Goal: Information Seeking & Learning: Compare options

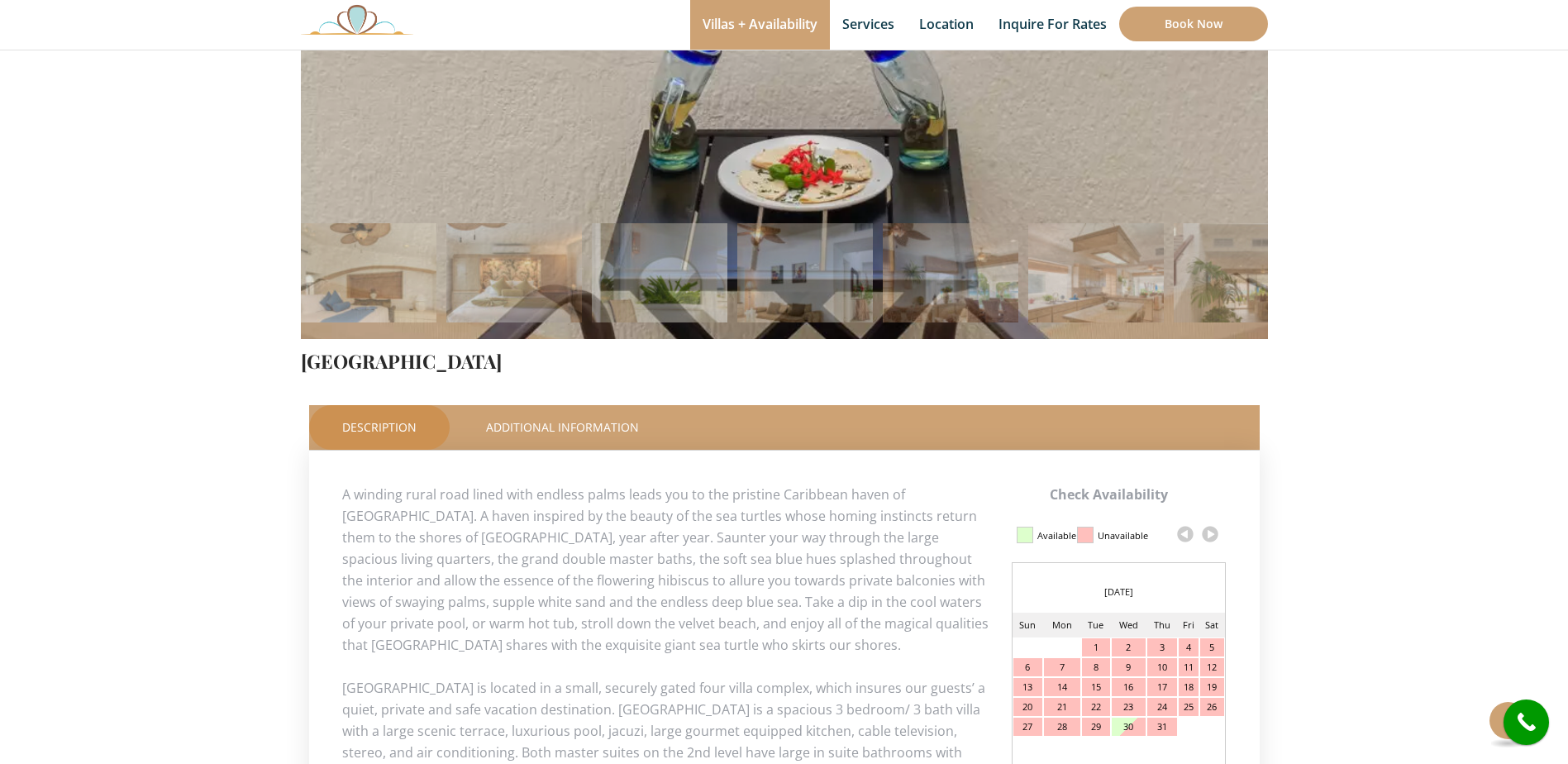
scroll to position [496, 0]
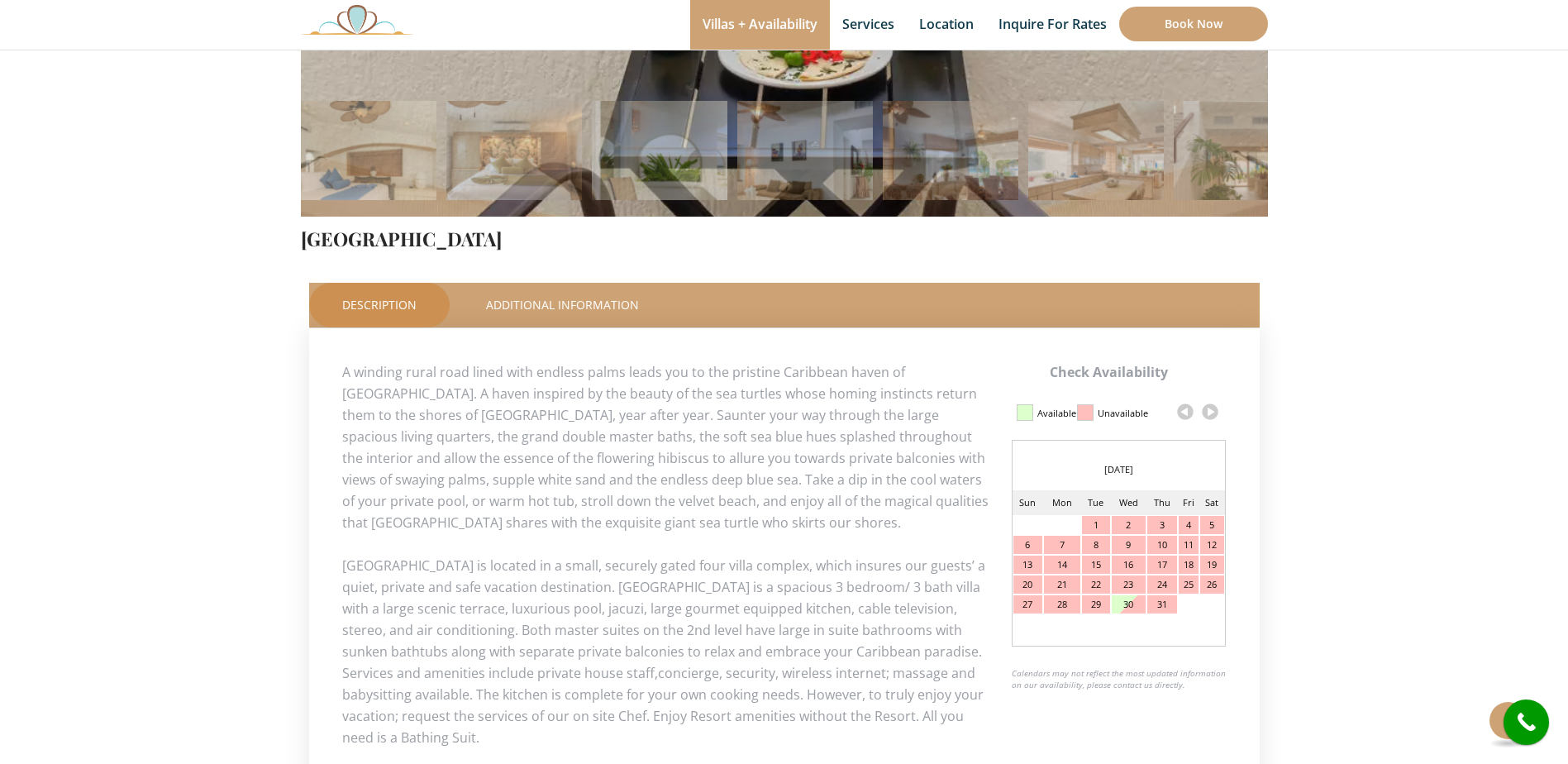
click at [1212, 411] on link at bounding box center [1211, 412] width 25 height 25
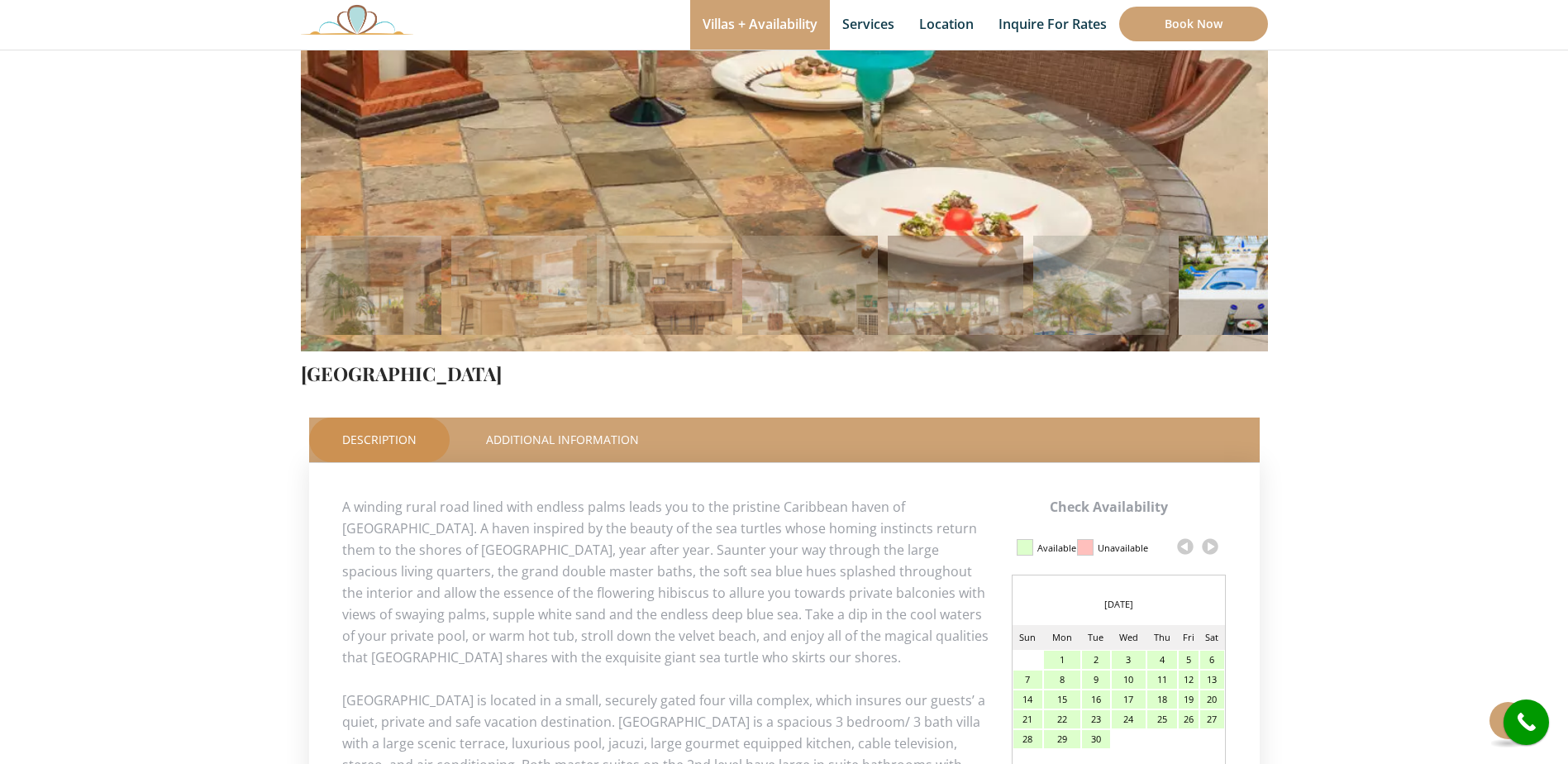
scroll to position [413, 0]
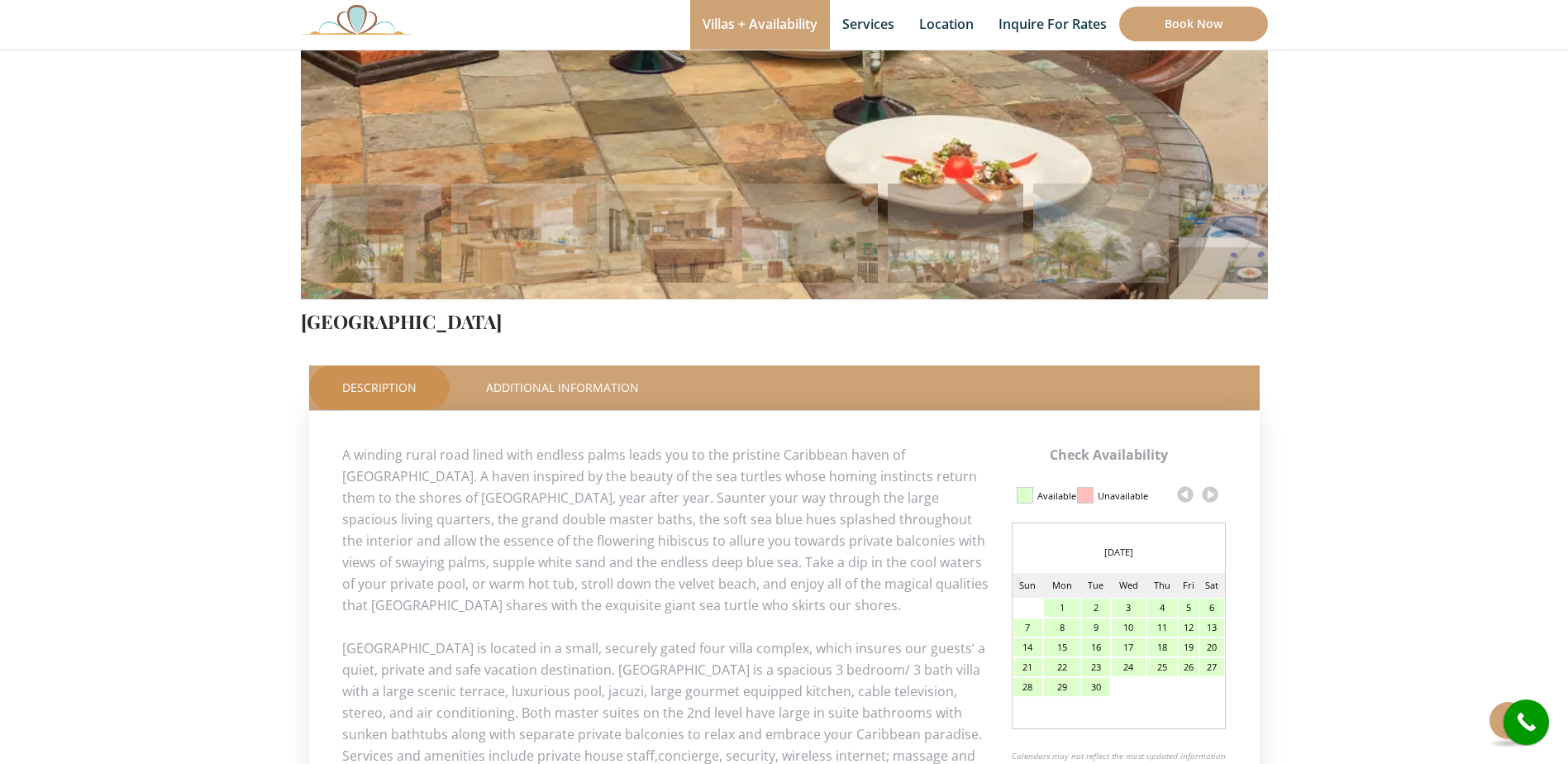
click at [1187, 492] on link at bounding box center [1186, 495] width 25 height 25
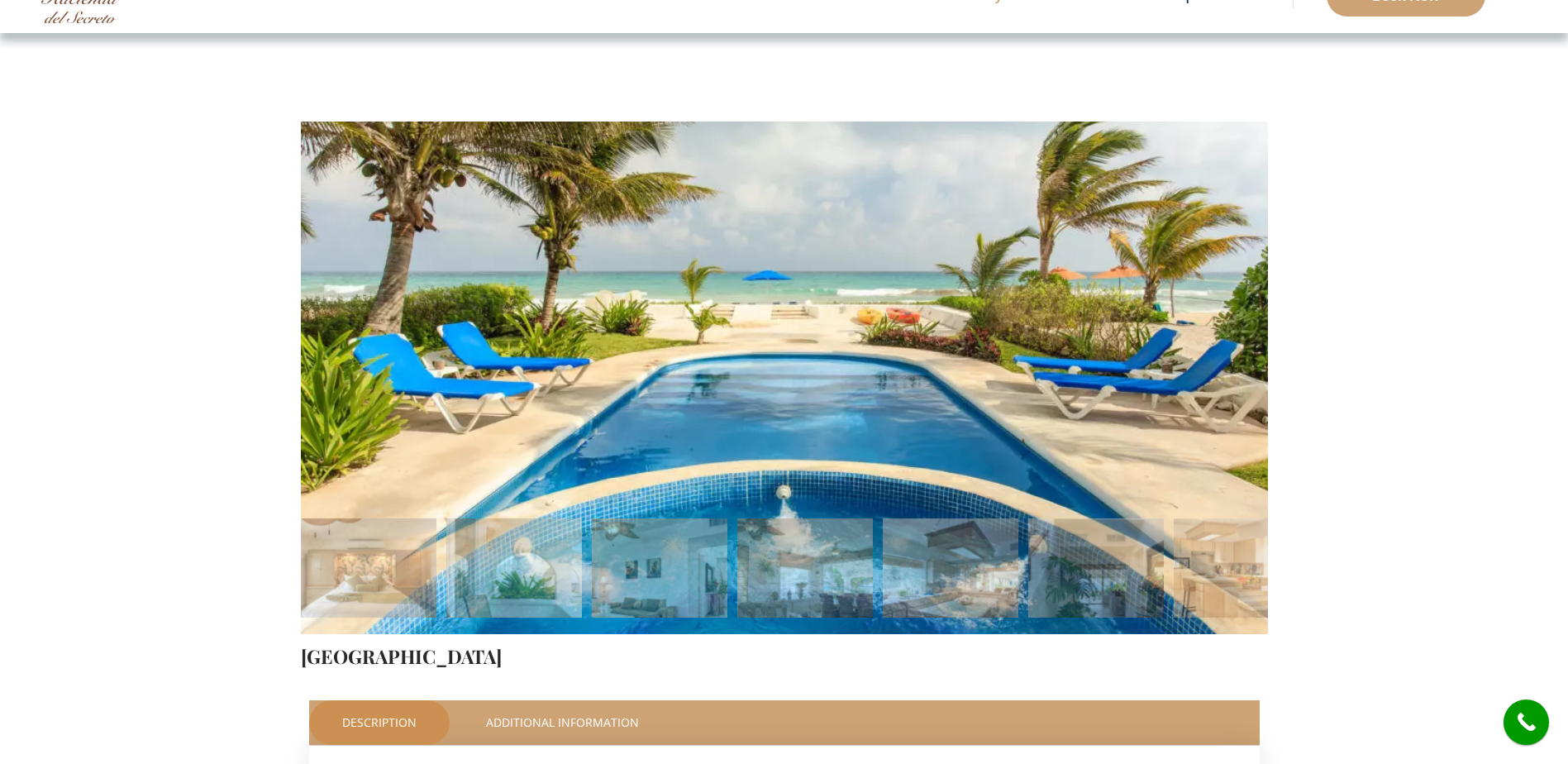
scroll to position [0, 0]
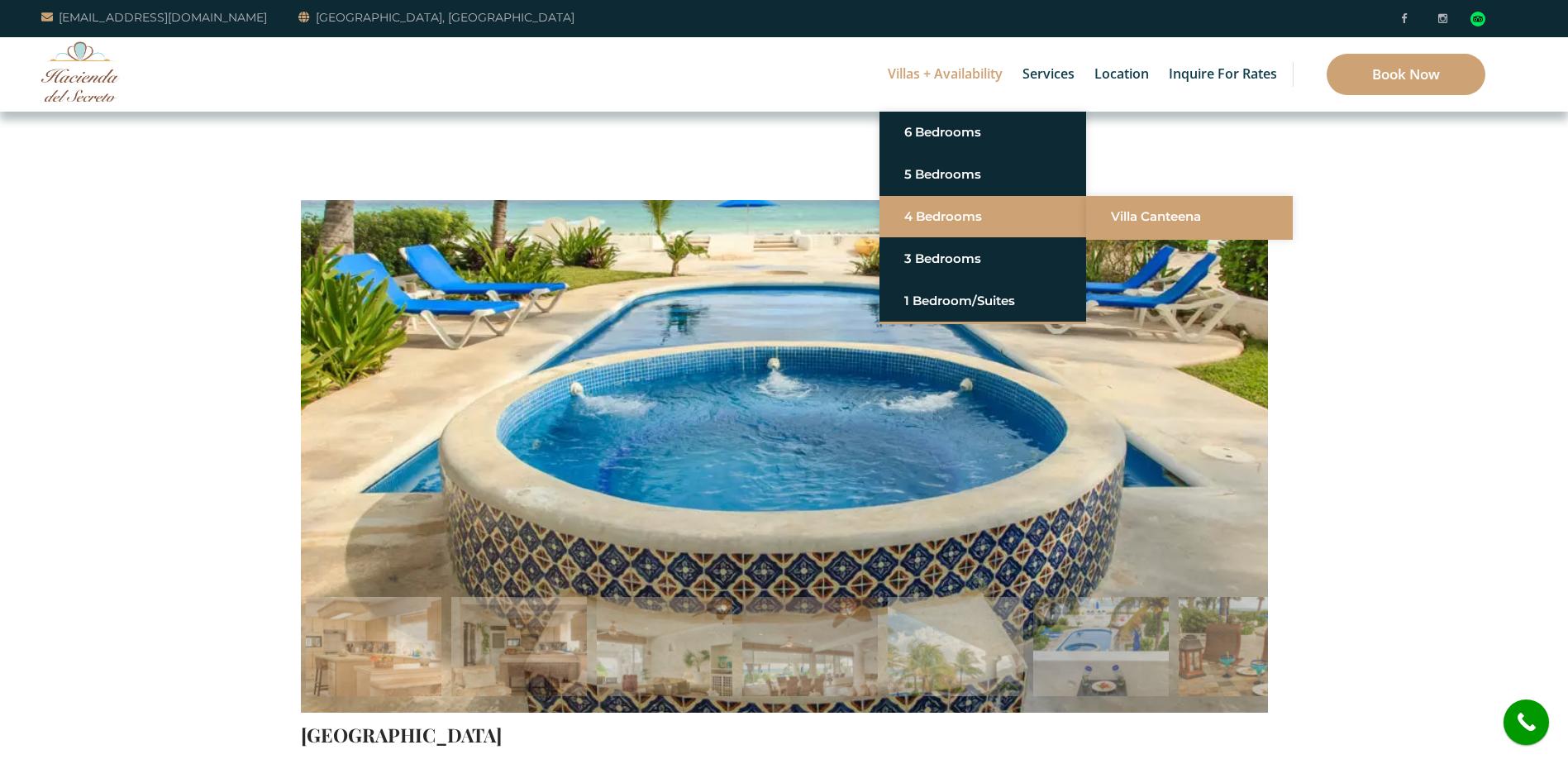
click at [1160, 220] on link "Villa Canteena" at bounding box center [1189, 217] width 157 height 30
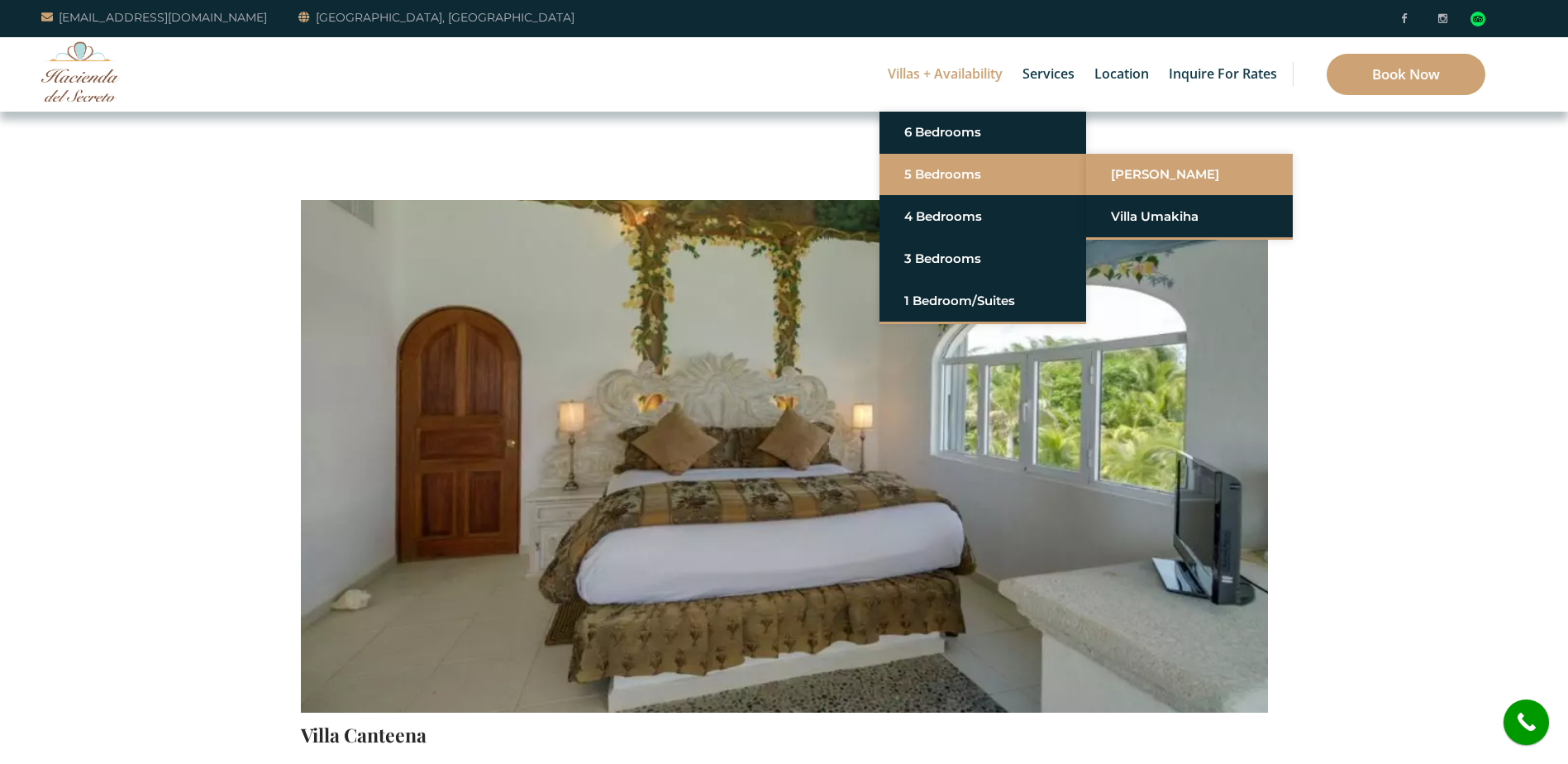
click at [1130, 172] on link "[PERSON_NAME]" at bounding box center [1189, 175] width 157 height 30
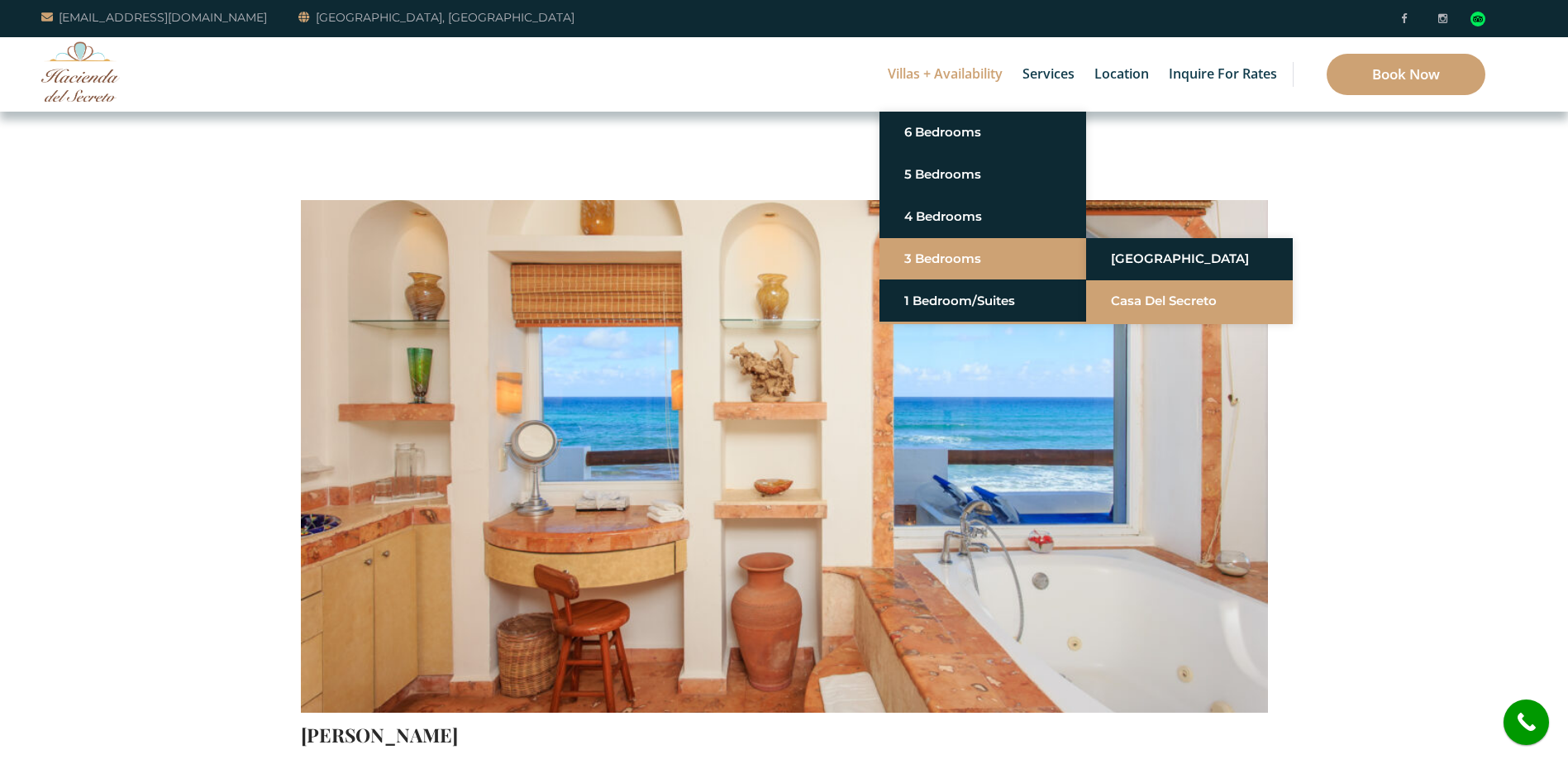
click at [1145, 295] on link "Casa del Secreto" at bounding box center [1189, 301] width 157 height 30
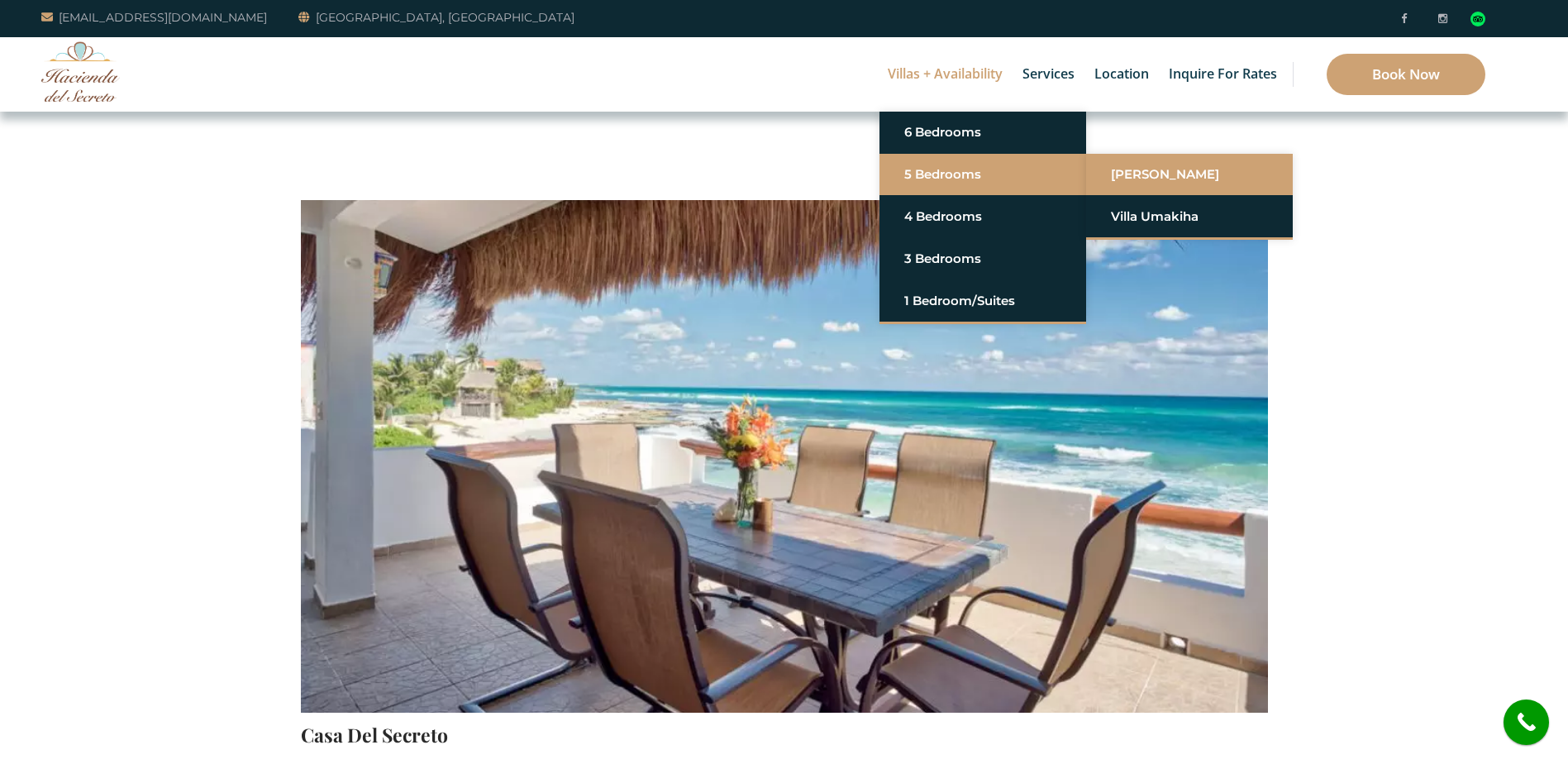
click at [1142, 169] on link "[PERSON_NAME]" at bounding box center [1189, 175] width 157 height 30
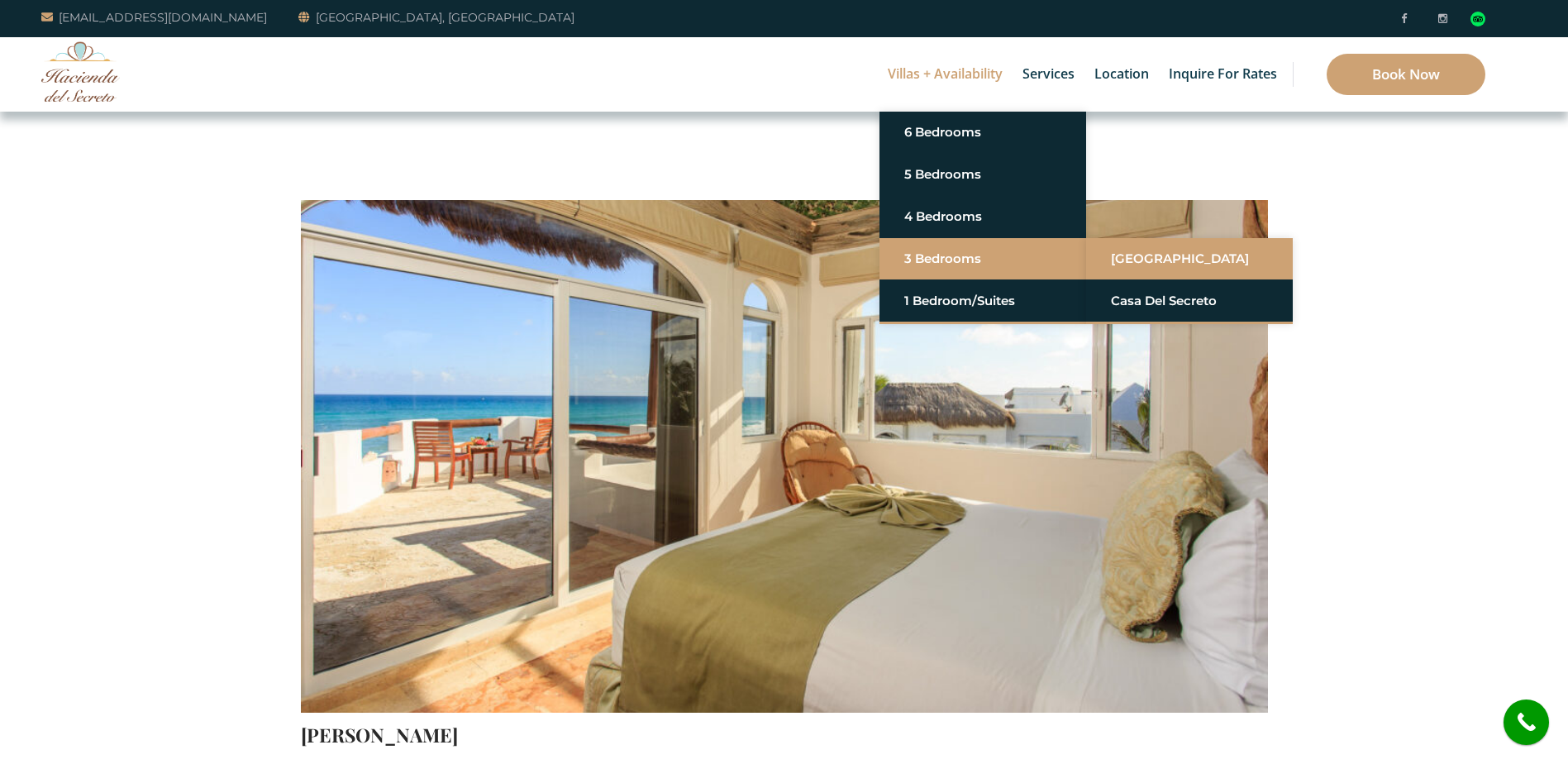
click at [1148, 256] on link "[GEOGRAPHIC_DATA]" at bounding box center [1189, 259] width 157 height 30
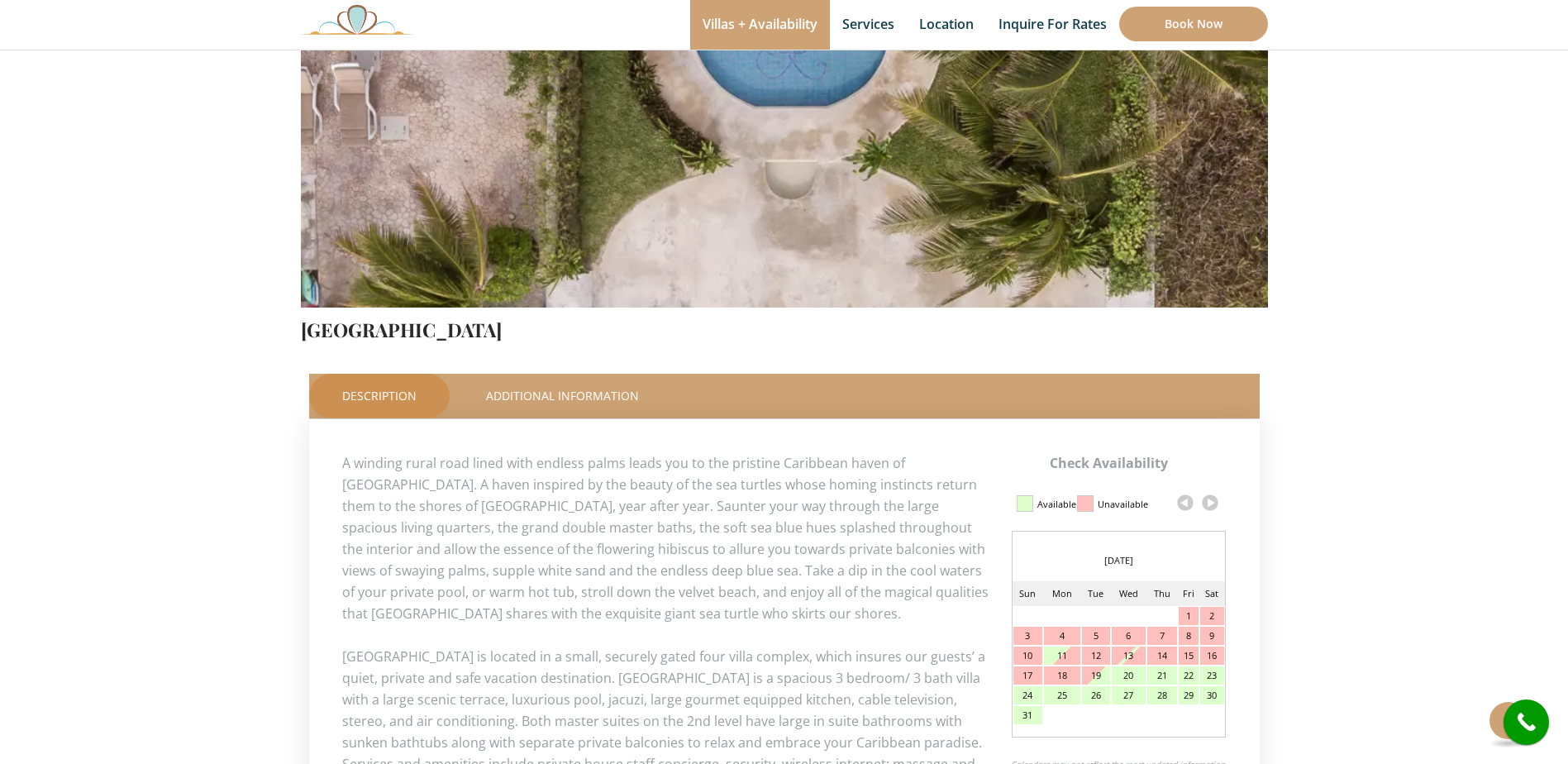
scroll to position [496, 0]
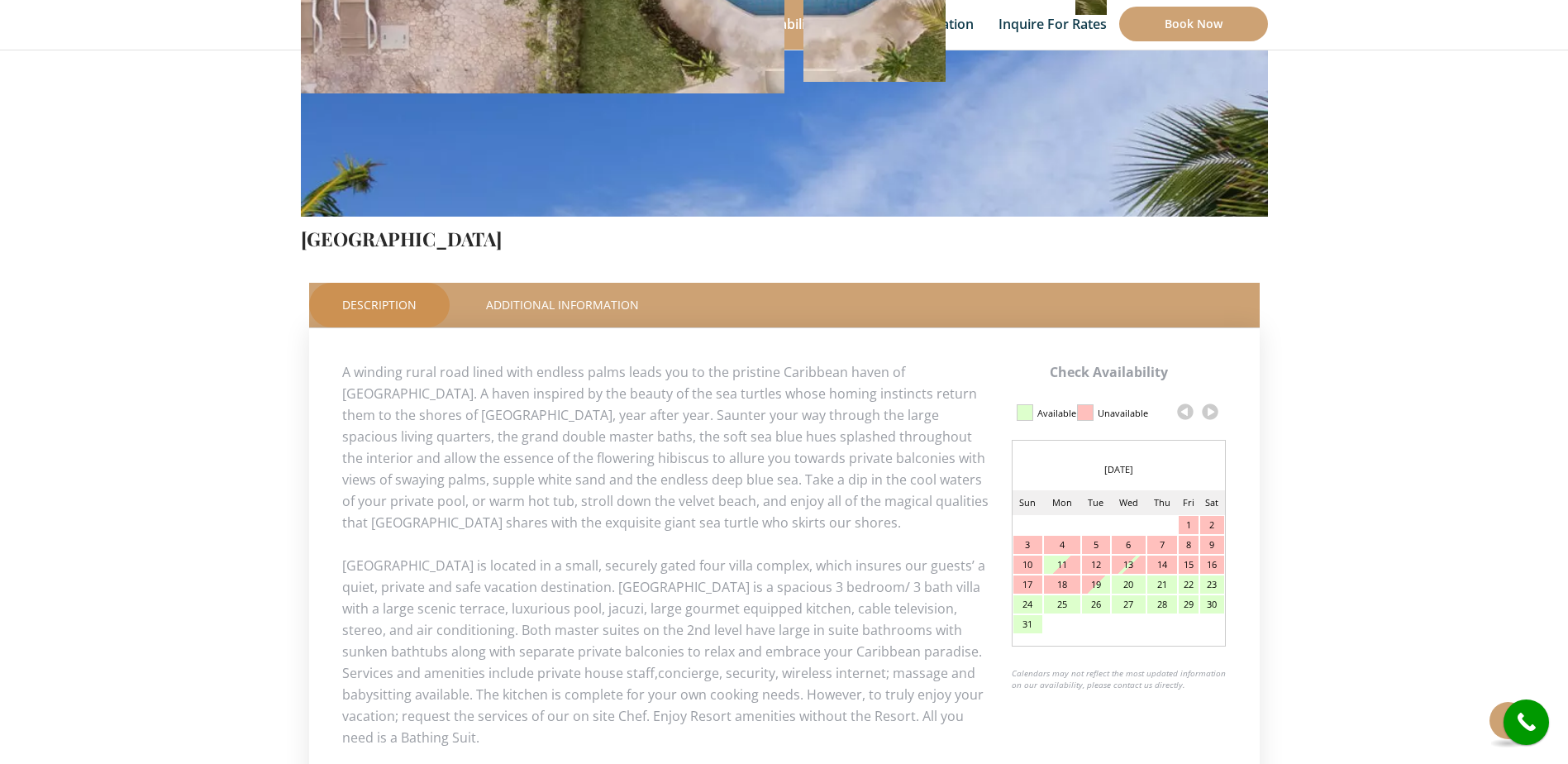
click at [1214, 405] on link at bounding box center [1211, 412] width 25 height 25
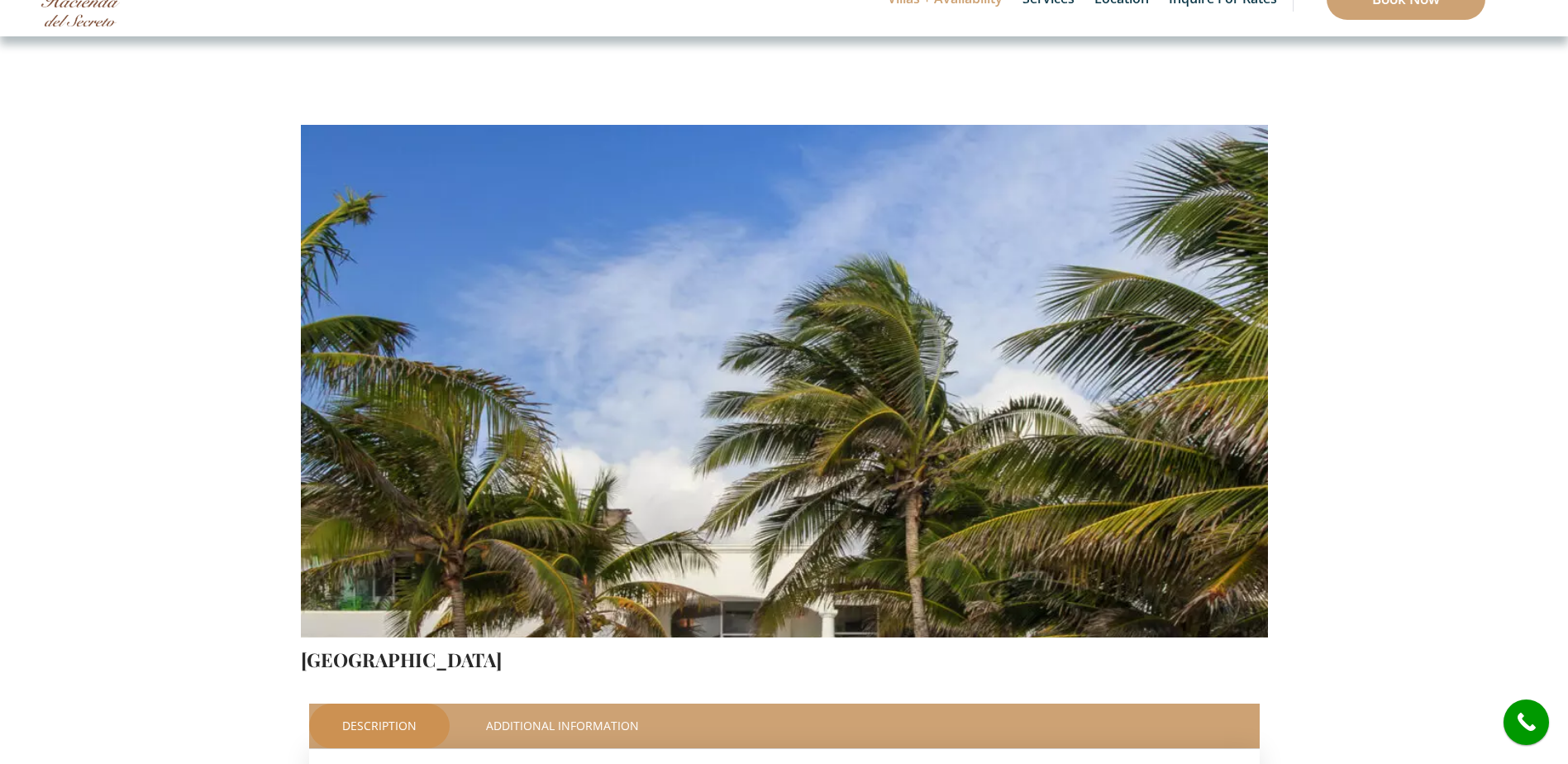
scroll to position [0, 0]
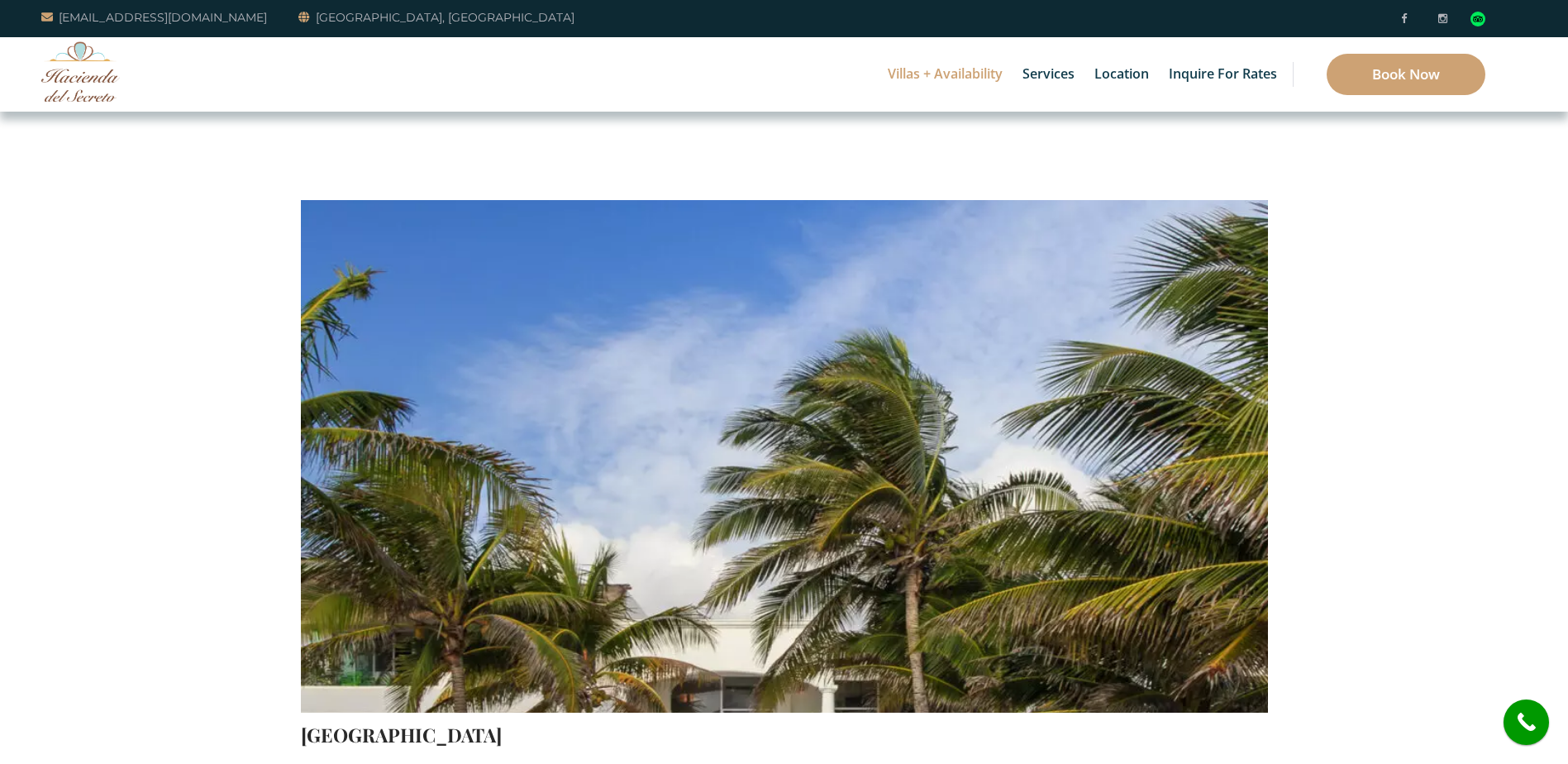
click at [876, 387] on img at bounding box center [784, 395] width 967 height 645
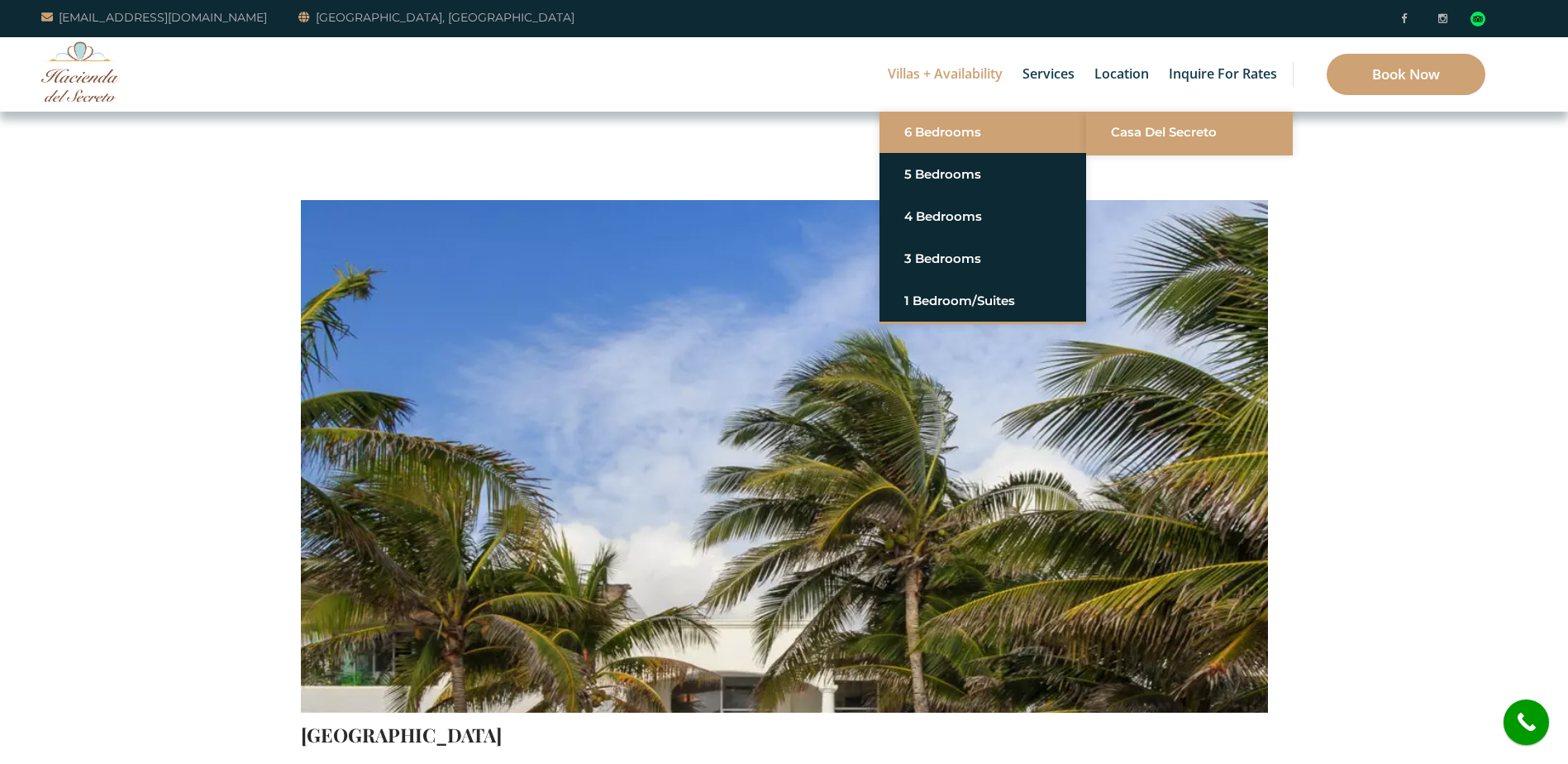
click at [1151, 139] on link "Casa del Secreto" at bounding box center [1189, 132] width 157 height 30
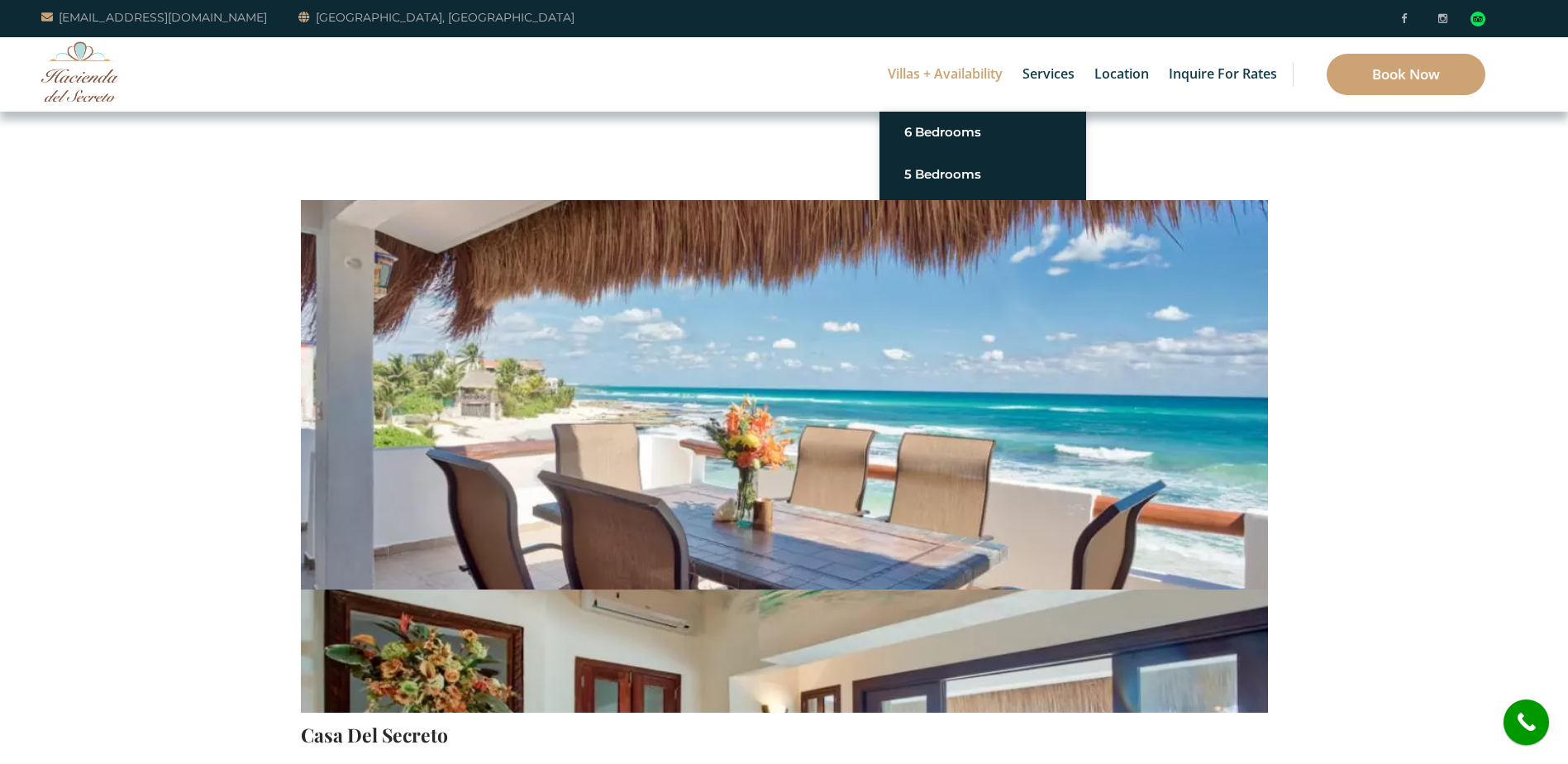
click at [1173, 299] on img at bounding box center [784, 395] width 967 height 645
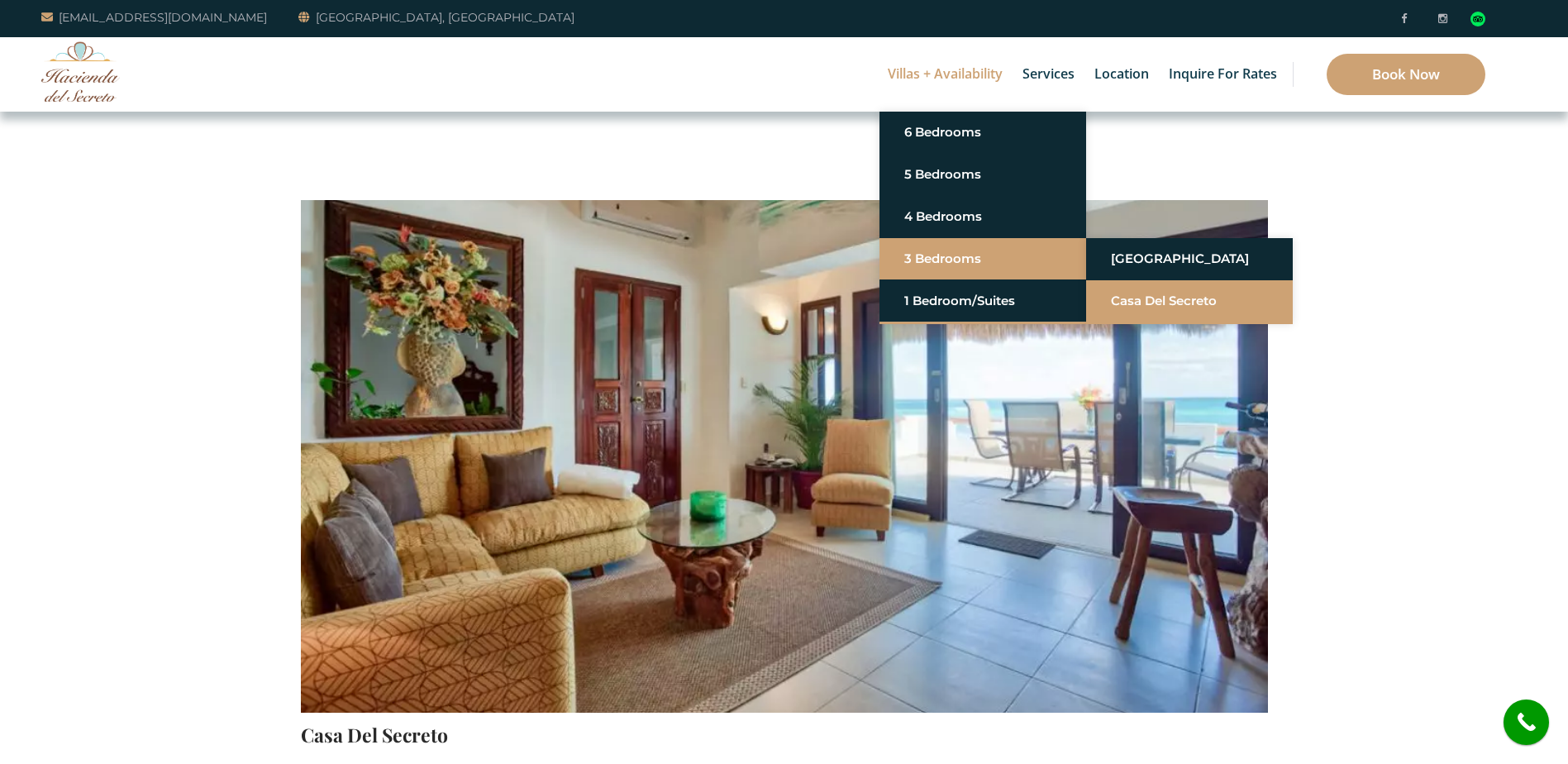
click at [1170, 303] on link "Casa del Secreto" at bounding box center [1189, 301] width 157 height 30
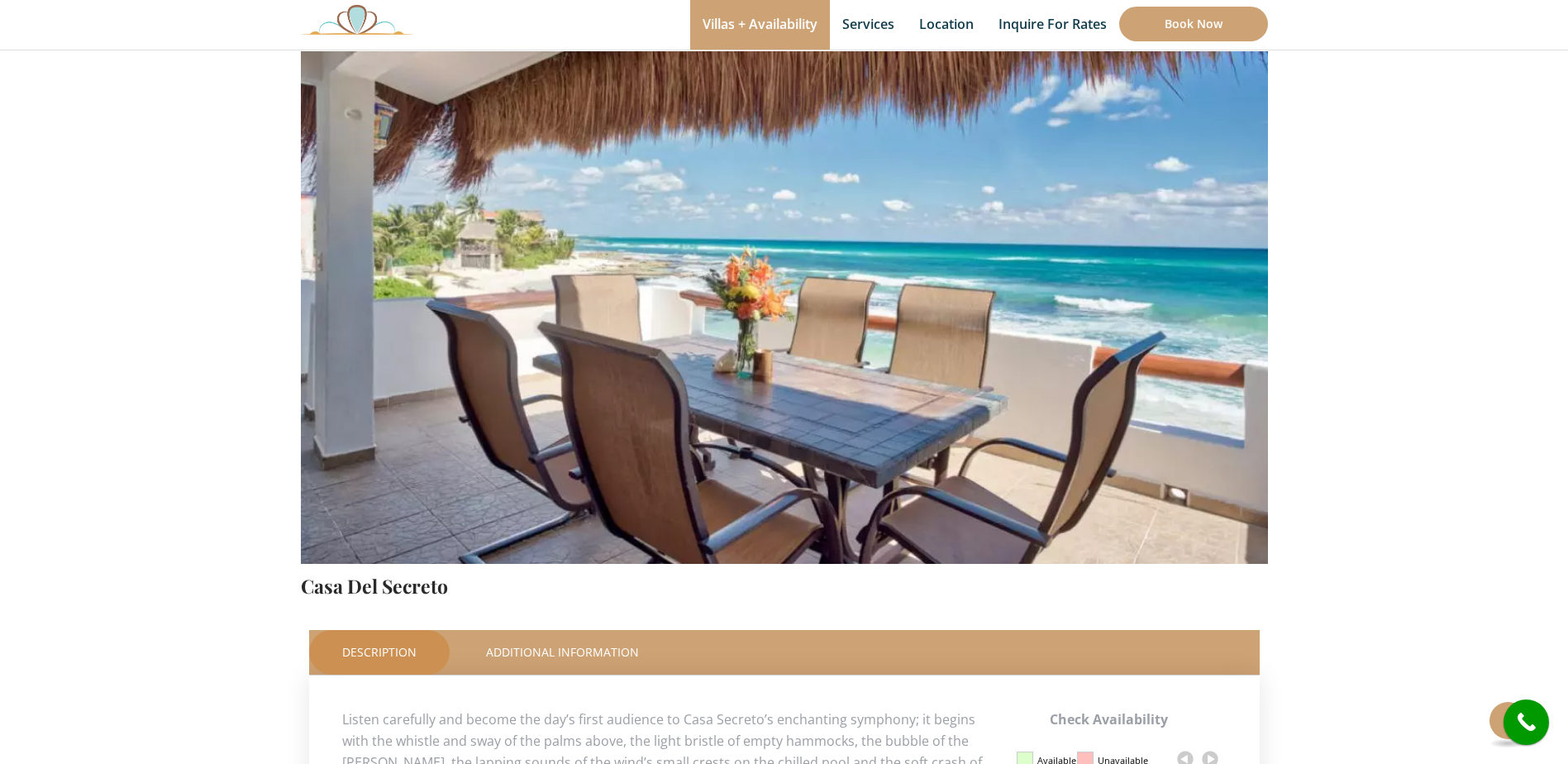
scroll to position [165, 0]
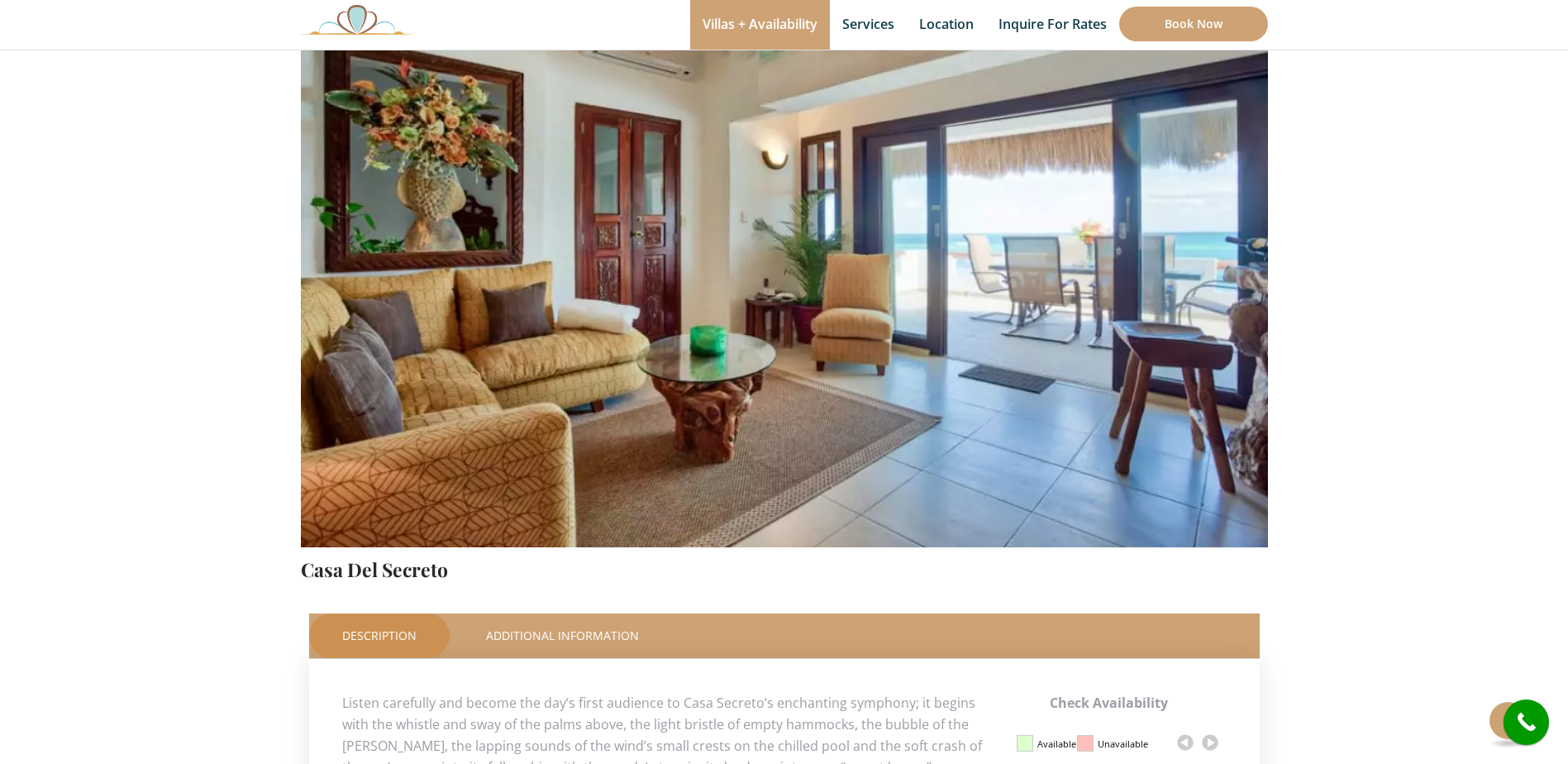
click at [1235, 367] on img at bounding box center [784, 229] width 967 height 645
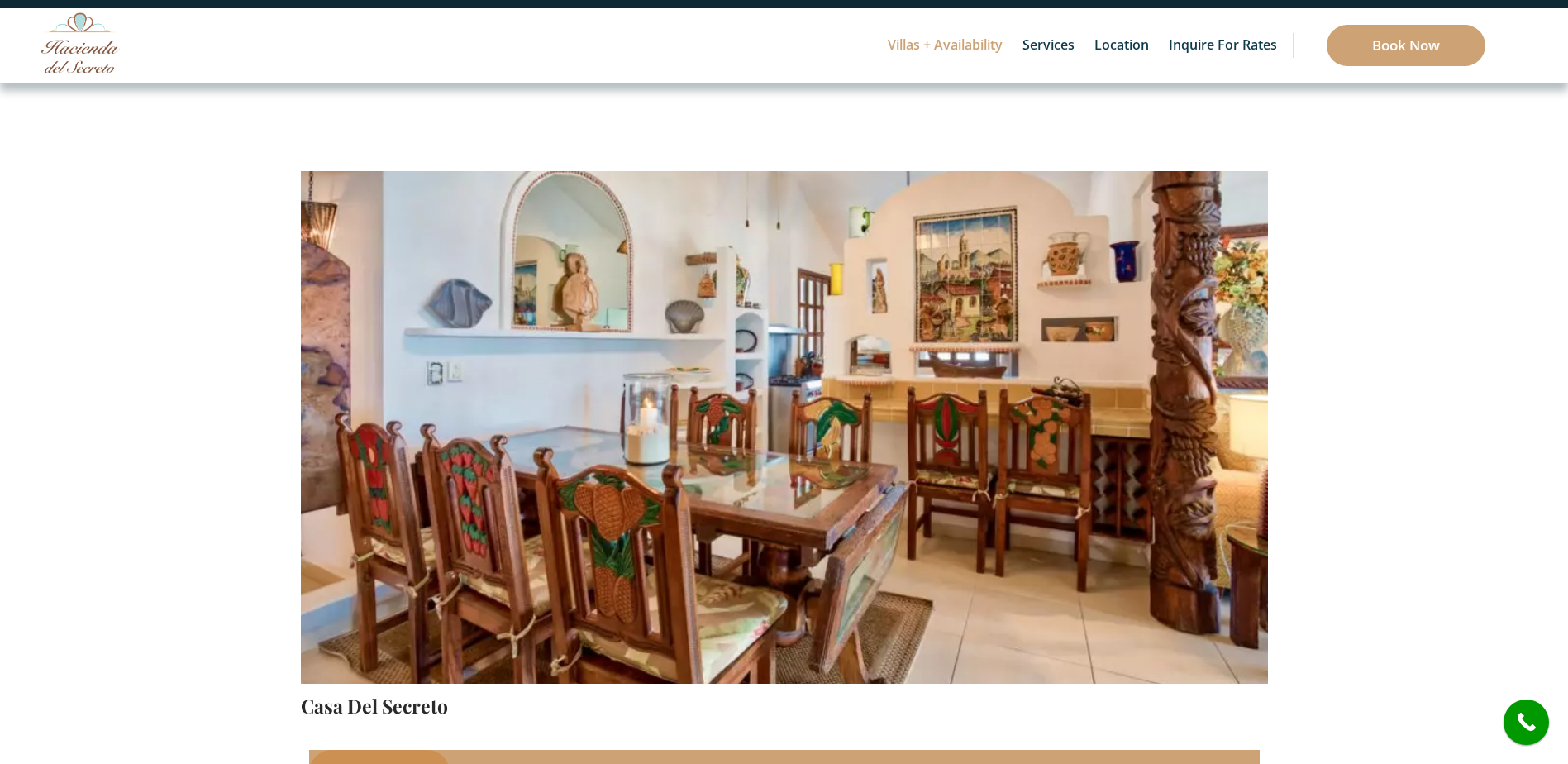
scroll to position [0, 0]
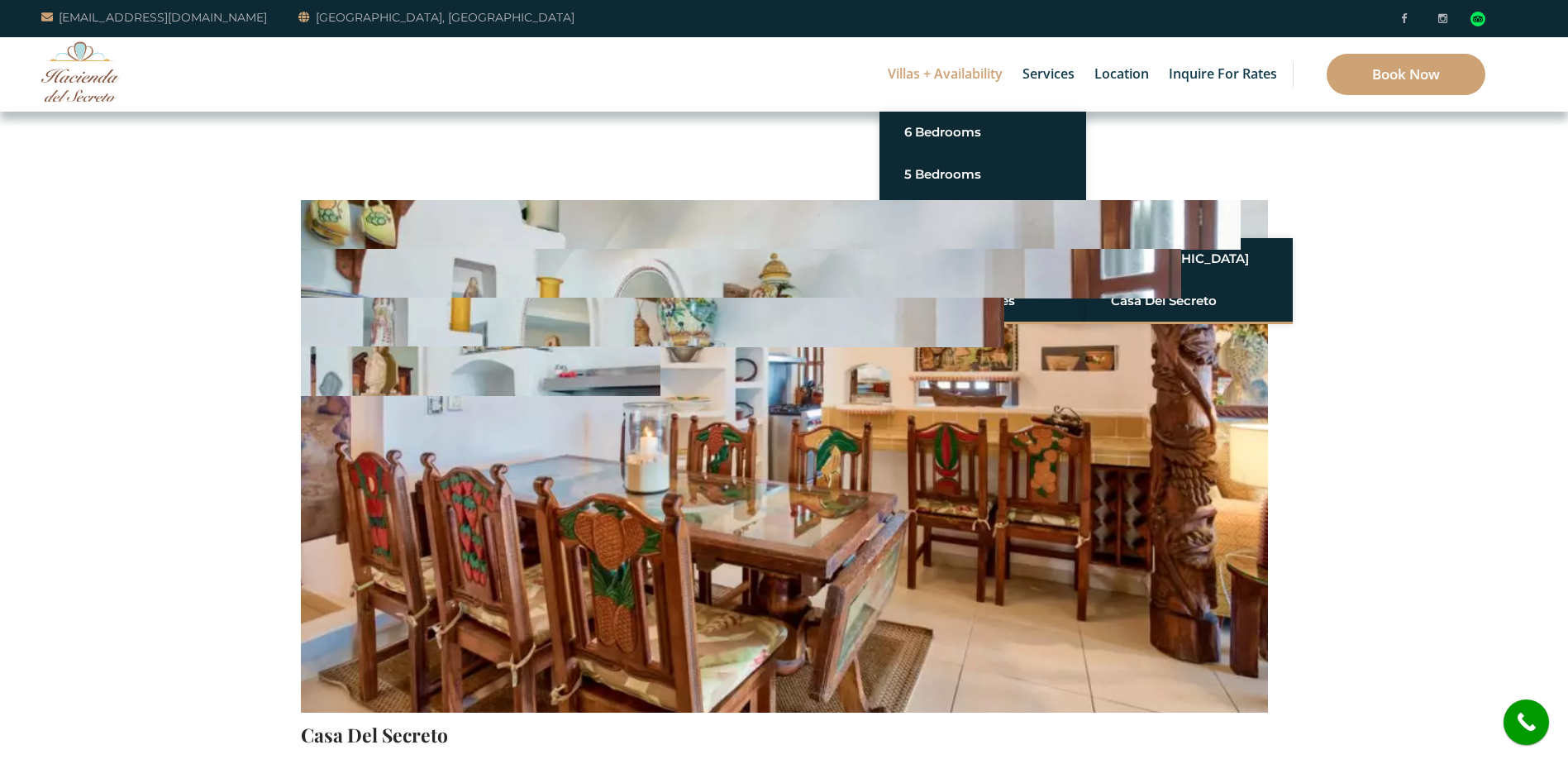
click at [1190, 257] on img at bounding box center [740, 395] width 967 height 645
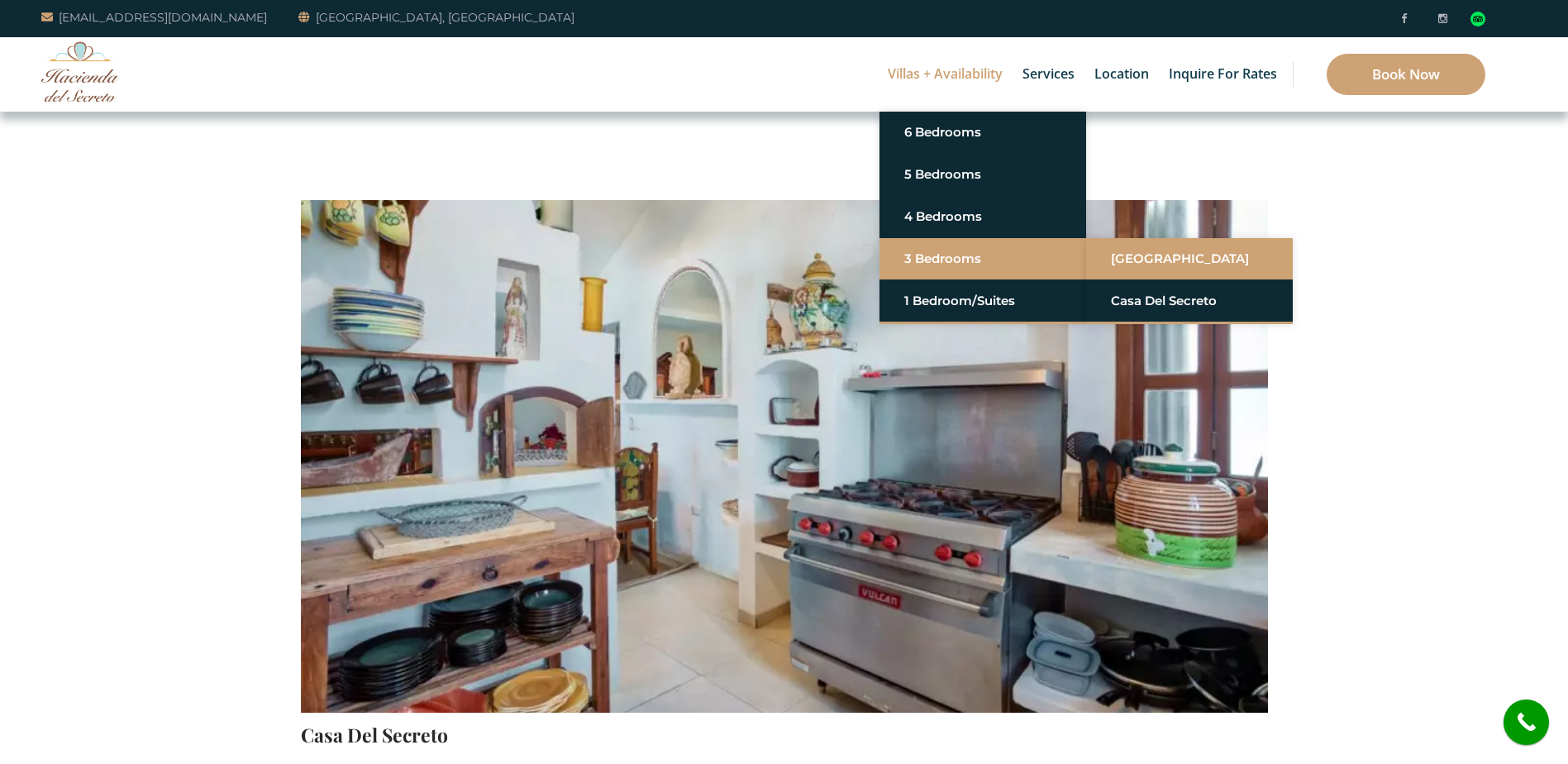
click at [1171, 264] on link "[GEOGRAPHIC_DATA]" at bounding box center [1189, 259] width 157 height 30
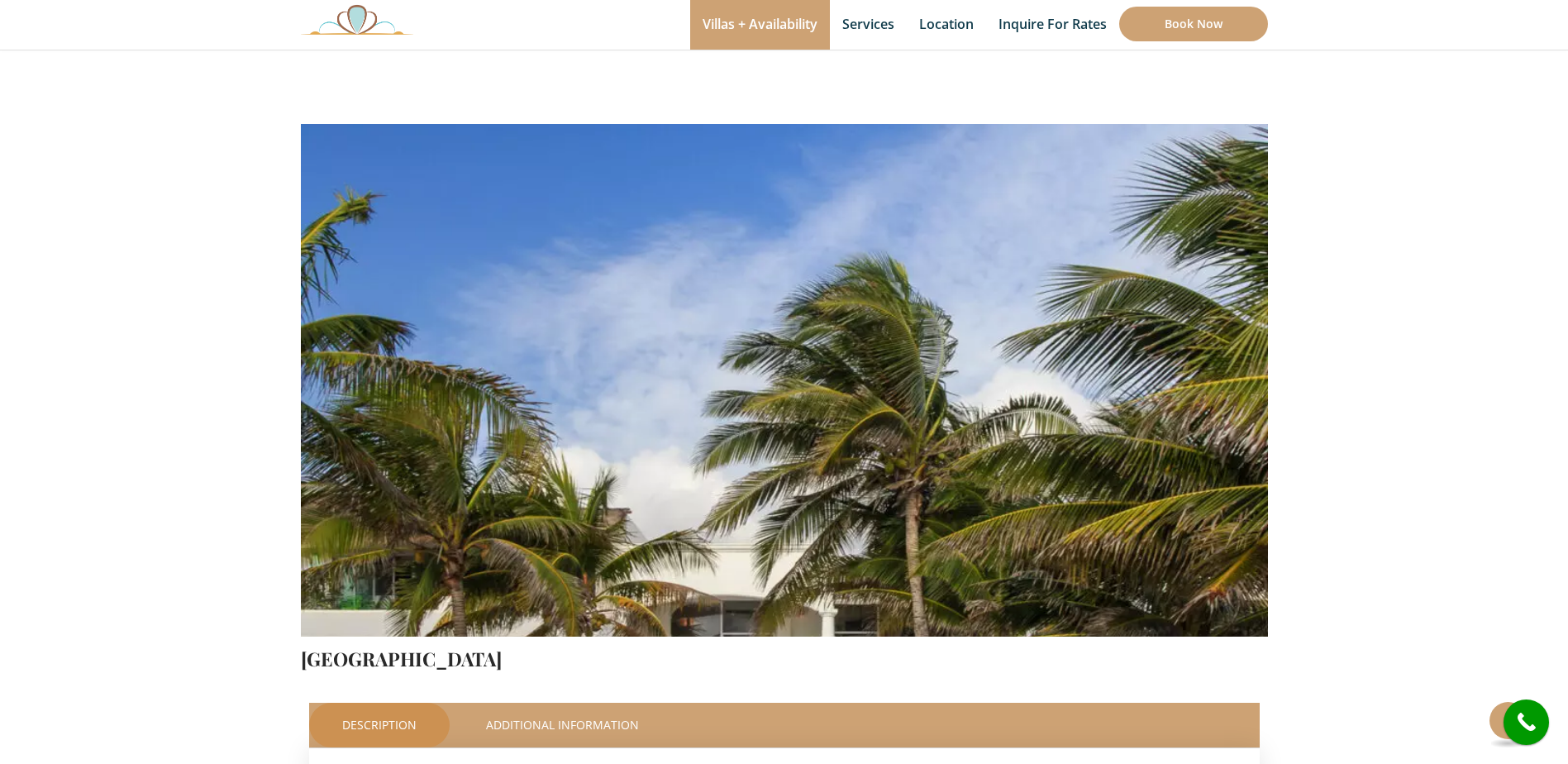
scroll to position [165, 0]
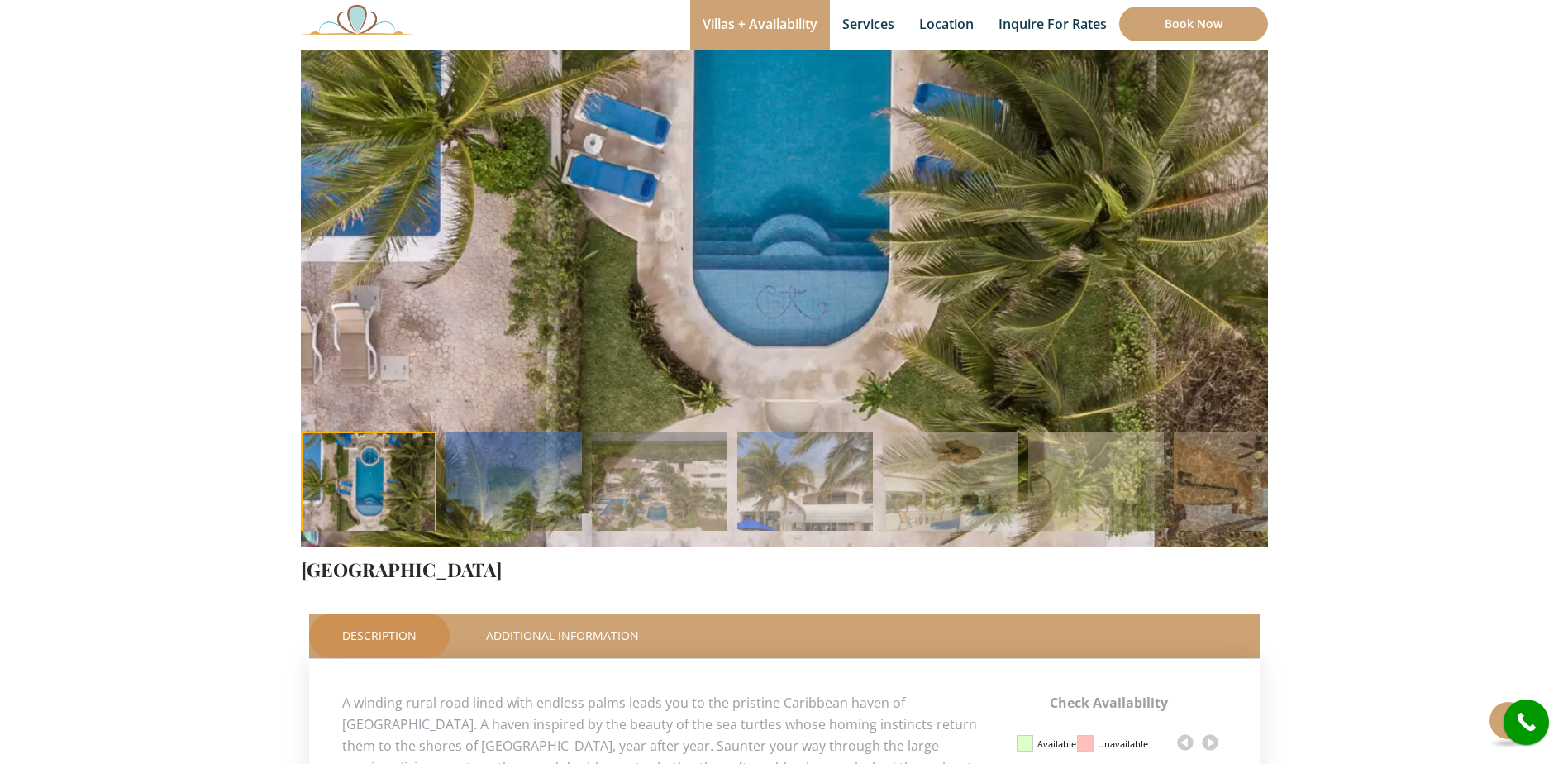
click at [370, 475] on li at bounding box center [368, 499] width 145 height 136
drag, startPoint x: 370, startPoint y: 475, endPoint x: 359, endPoint y: 474, distance: 11.0
click at [359, 474] on li at bounding box center [368, 499] width 145 height 136
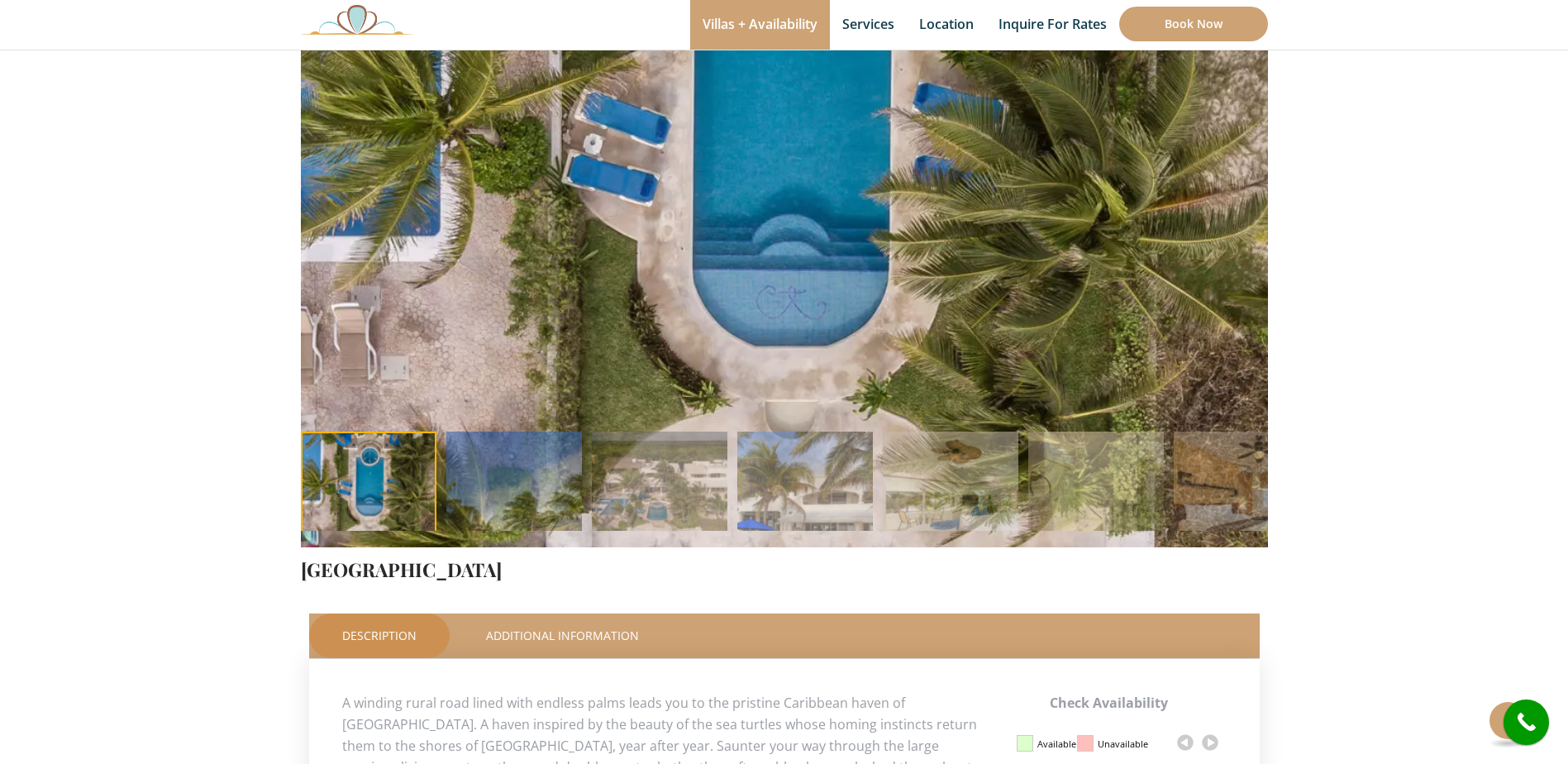
click at [359, 474] on li at bounding box center [368, 499] width 145 height 136
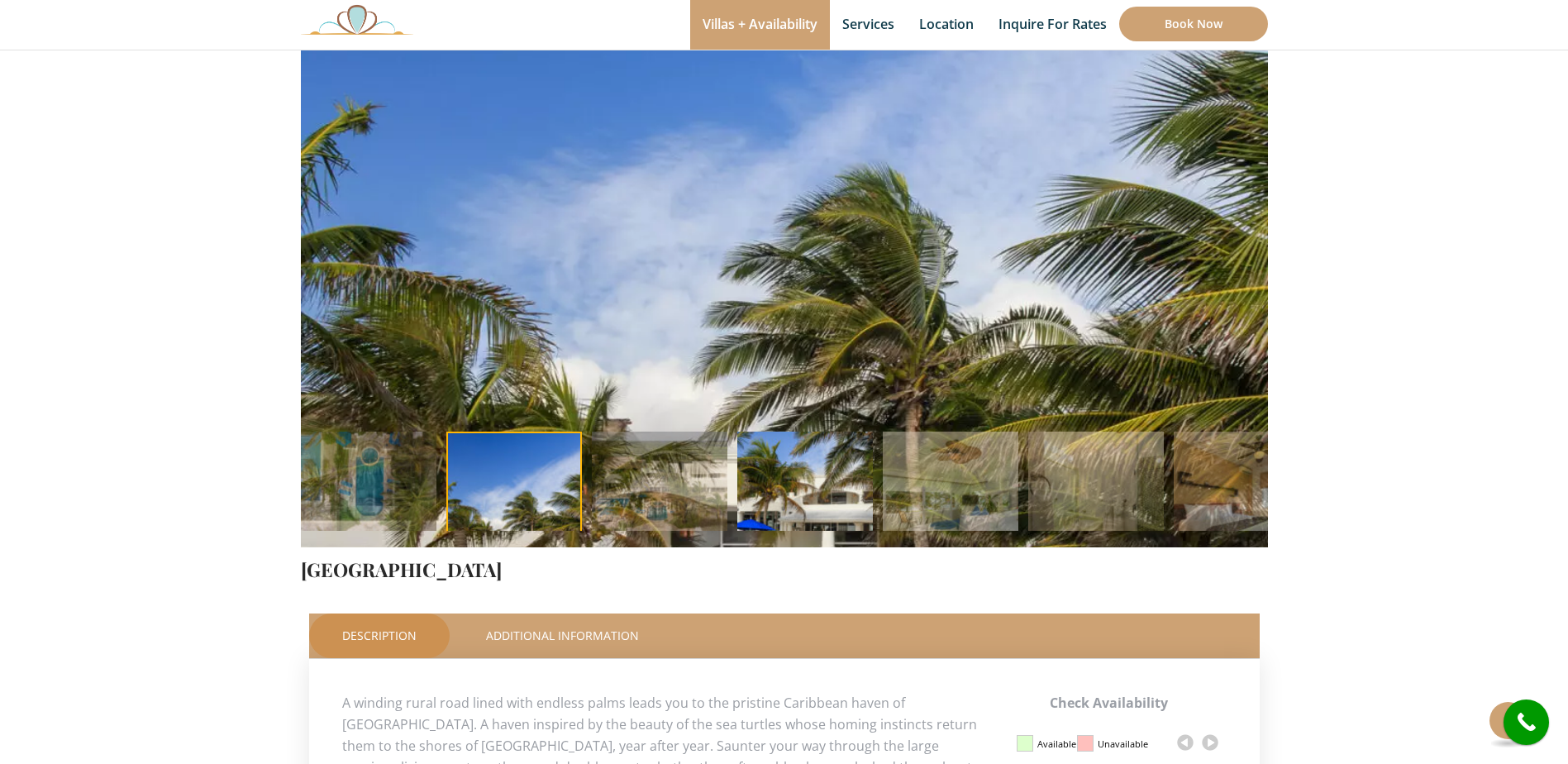
click at [788, 449] on img at bounding box center [804, 499] width 135 height 136
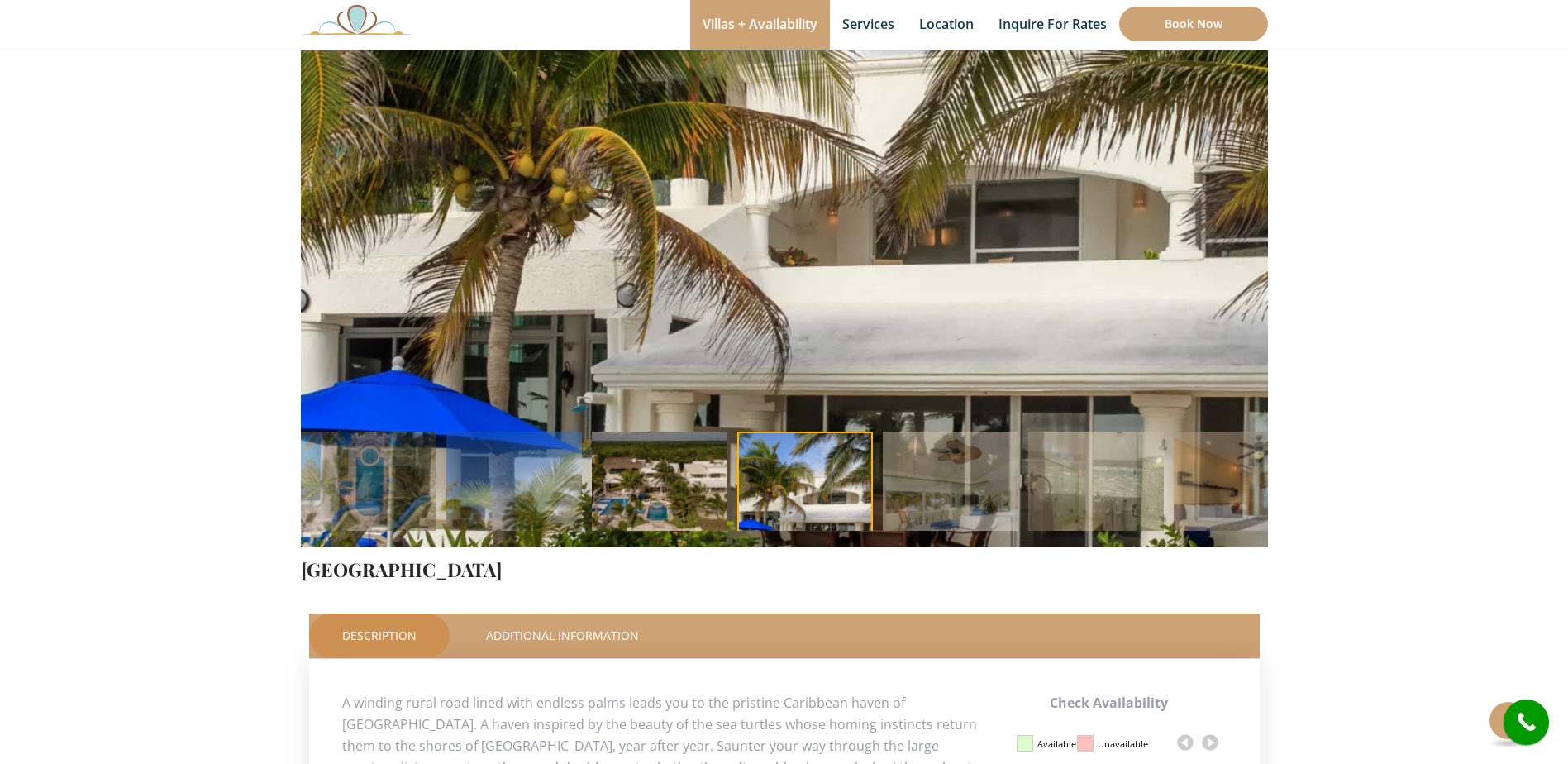
click at [673, 470] on img at bounding box center [659, 499] width 135 height 136
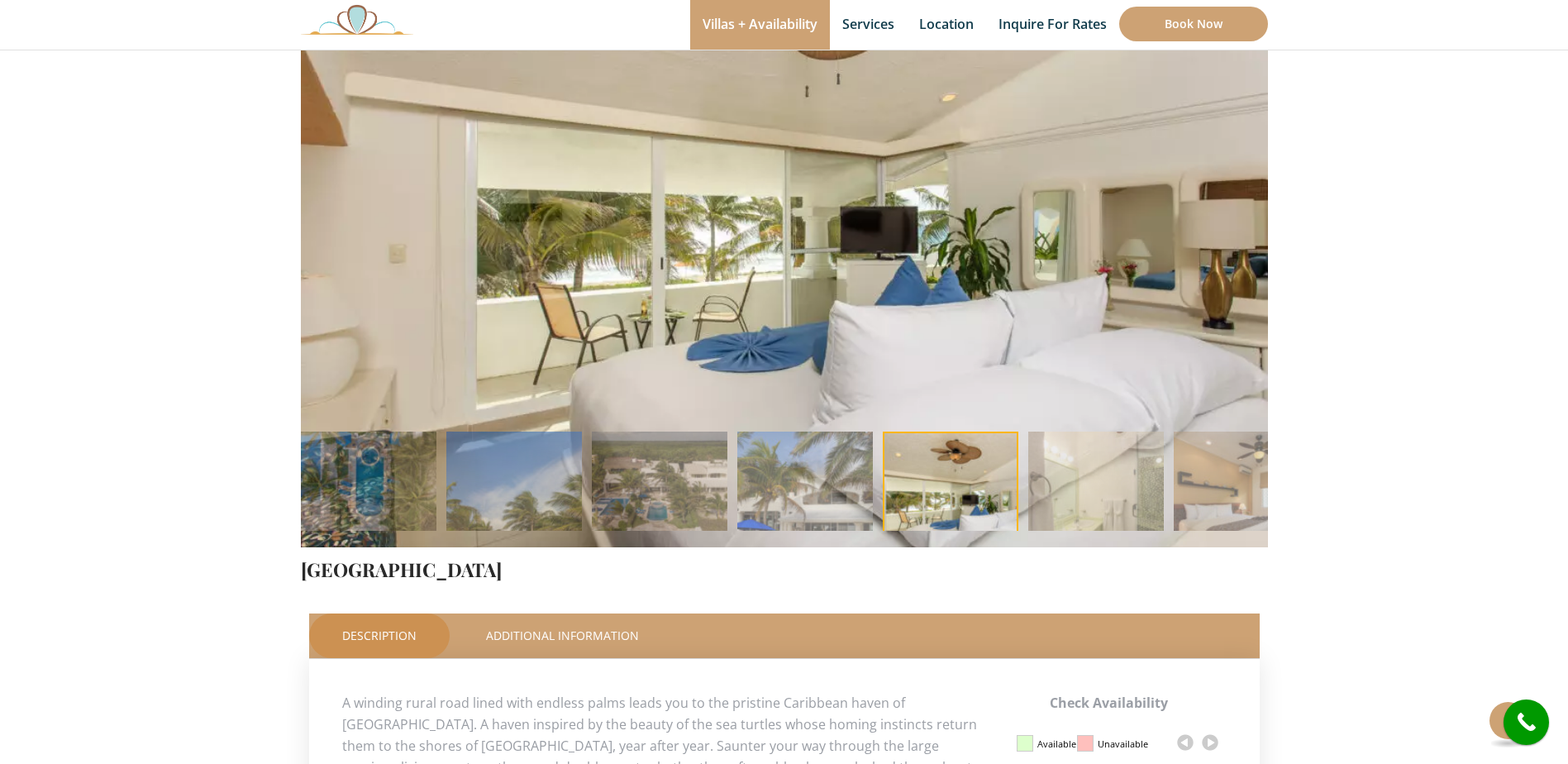
click at [1128, 495] on img at bounding box center [1096, 499] width 135 height 136
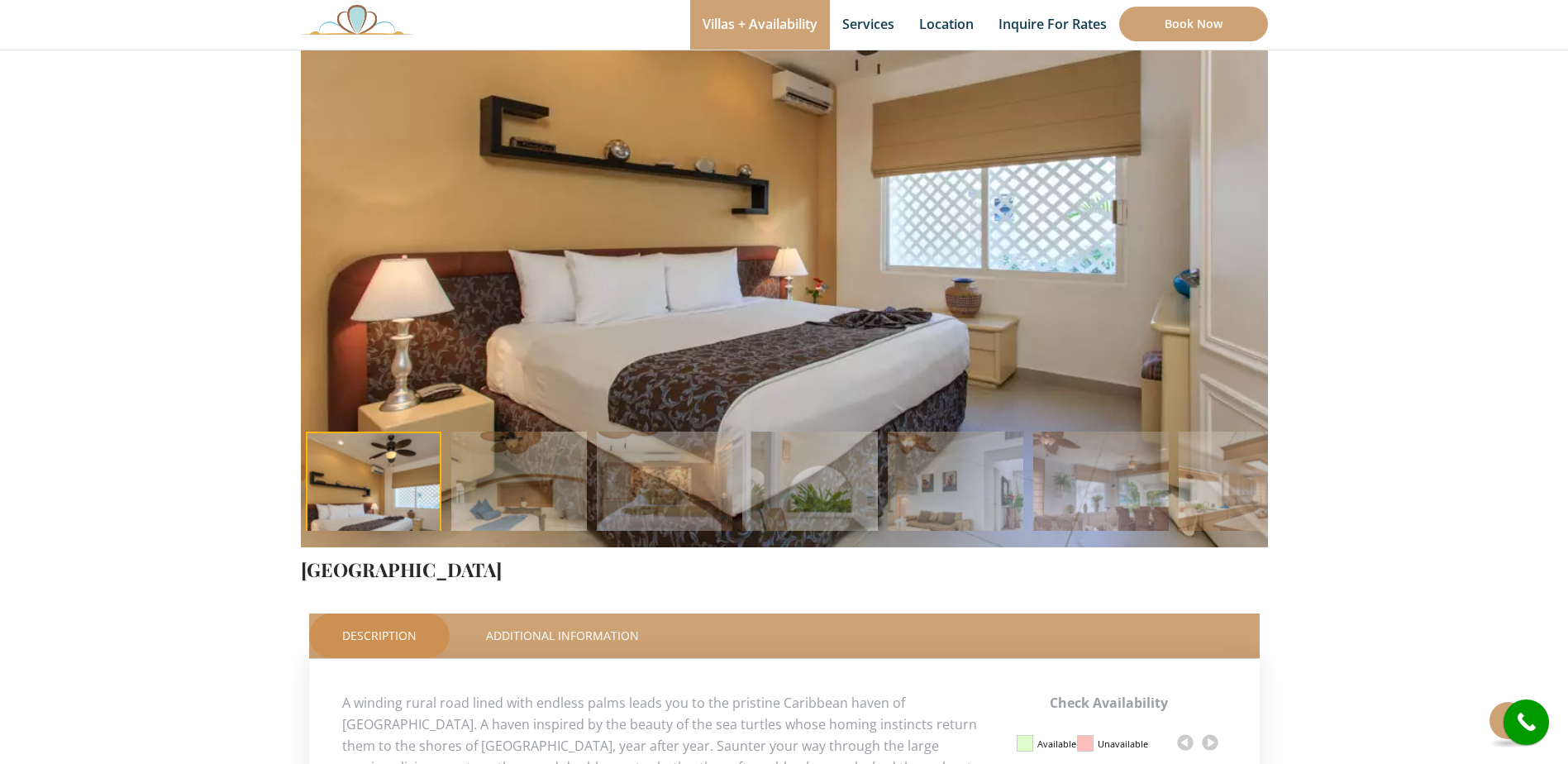
scroll to position [0, 0]
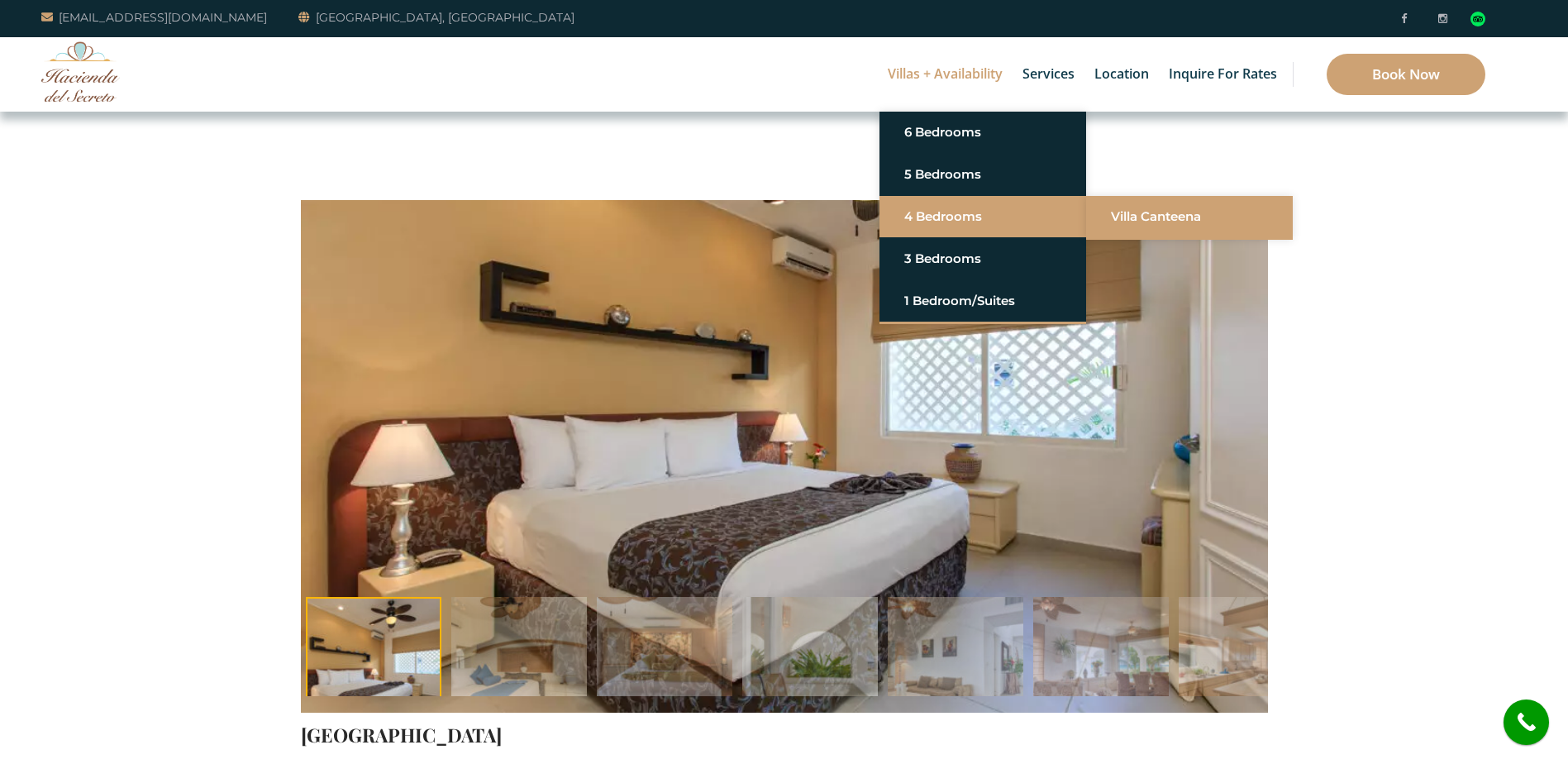
click at [1165, 219] on link "Villa Canteena" at bounding box center [1189, 217] width 157 height 30
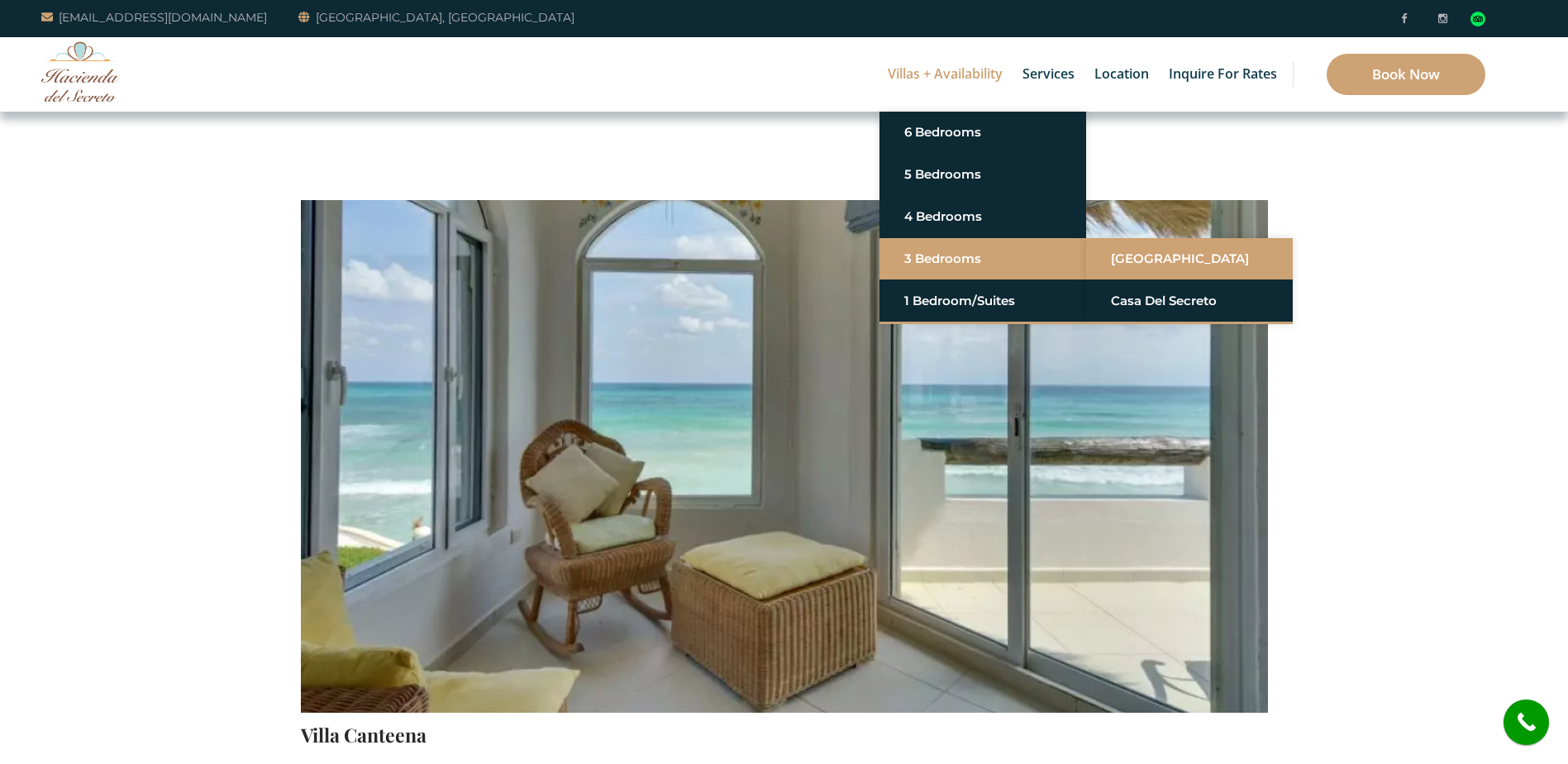
click at [1123, 252] on link "[GEOGRAPHIC_DATA]" at bounding box center [1189, 259] width 157 height 30
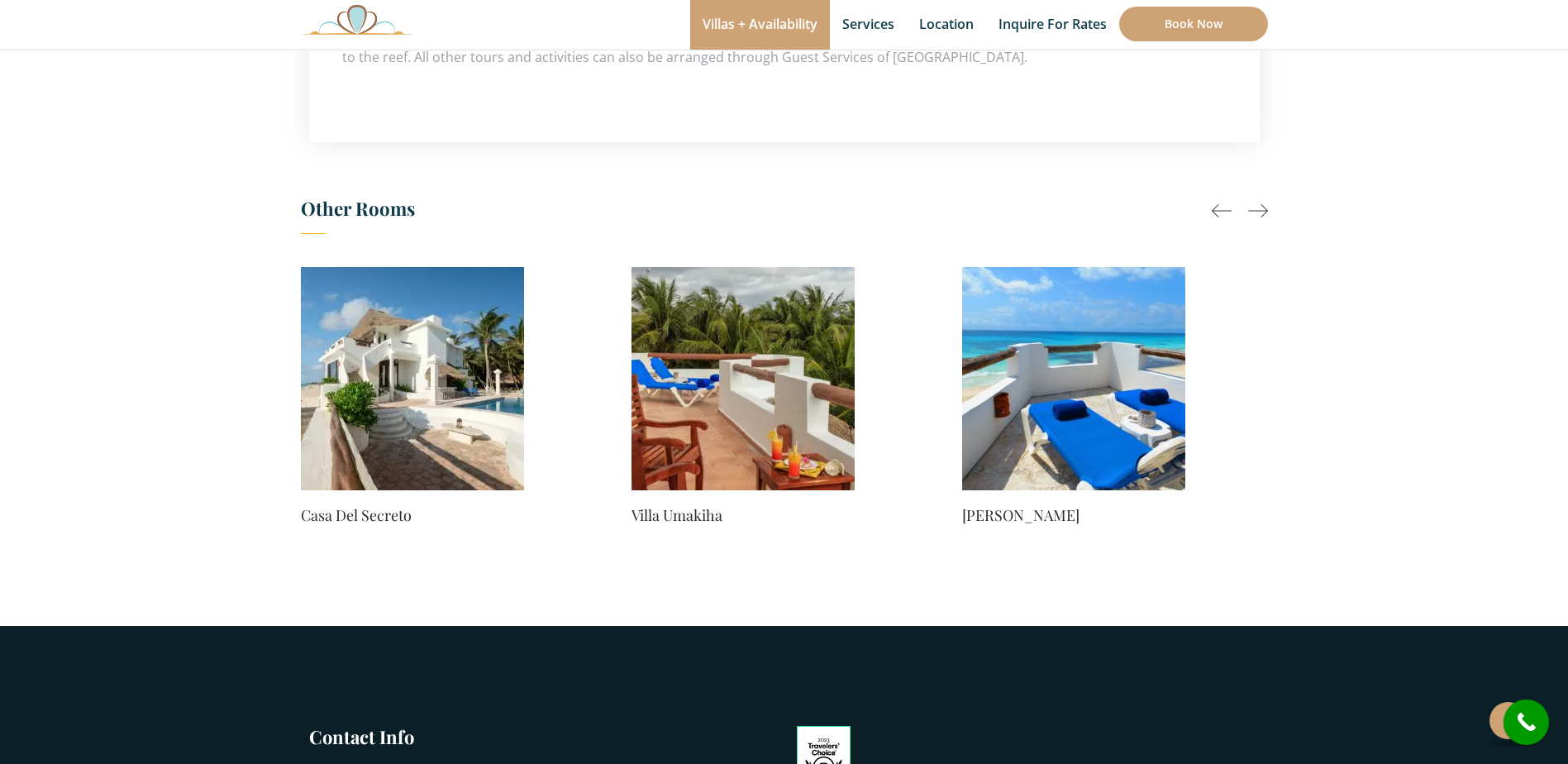
scroll to position [1240, 0]
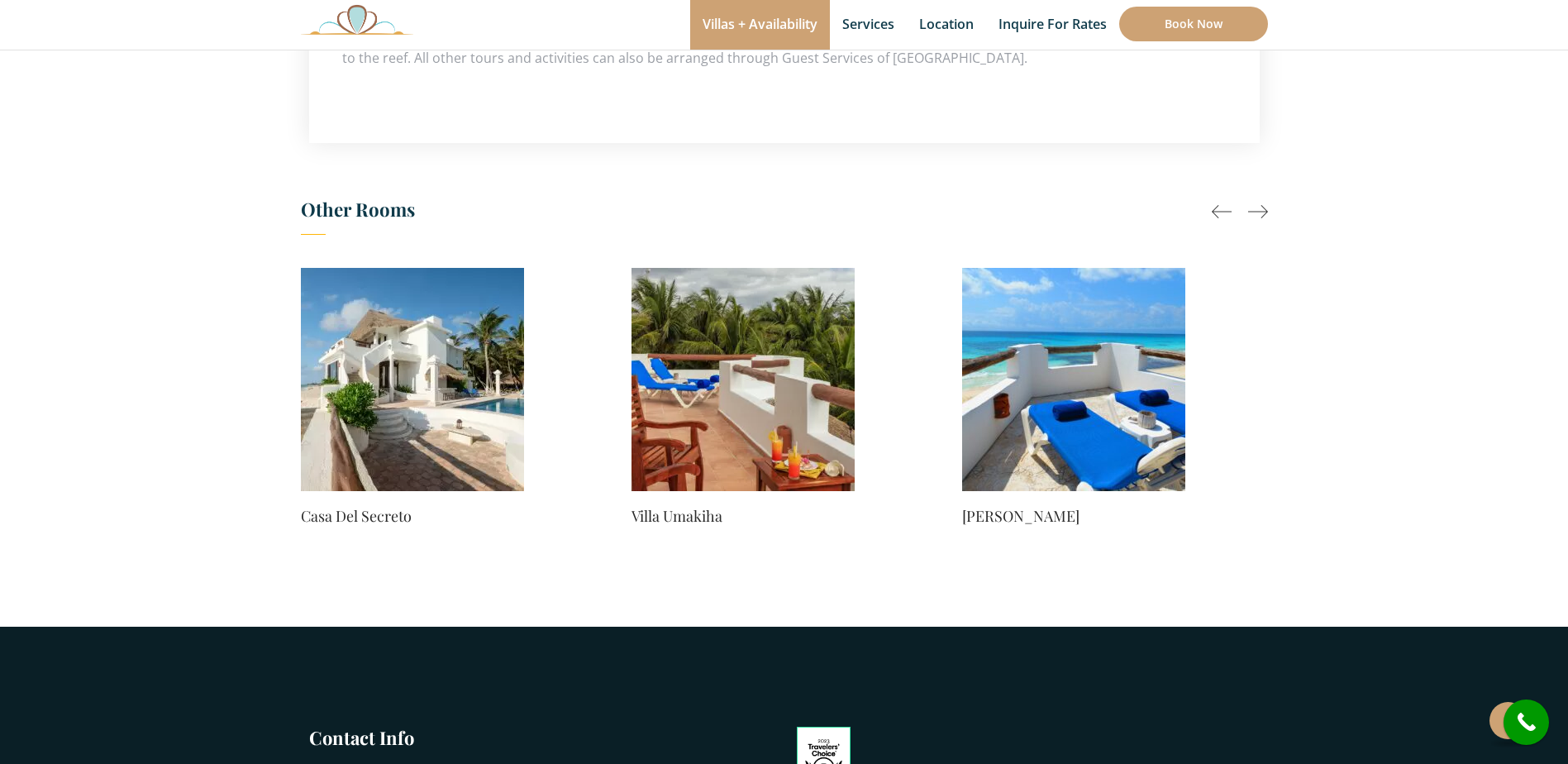
click at [1264, 210] on div at bounding box center [1258, 212] width 20 height 20
click at [1261, 205] on div at bounding box center [1258, 212] width 20 height 20
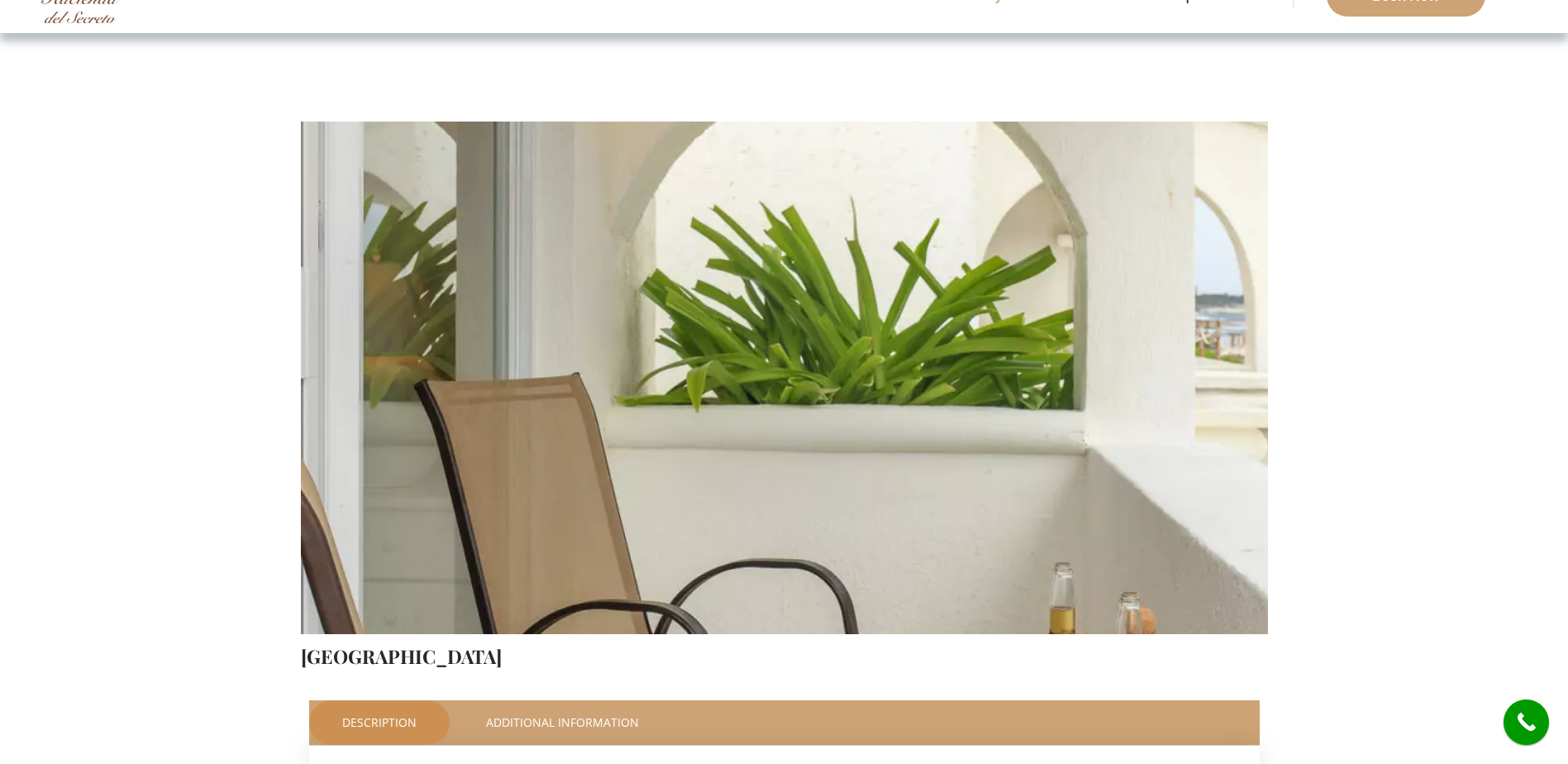
scroll to position [0, 0]
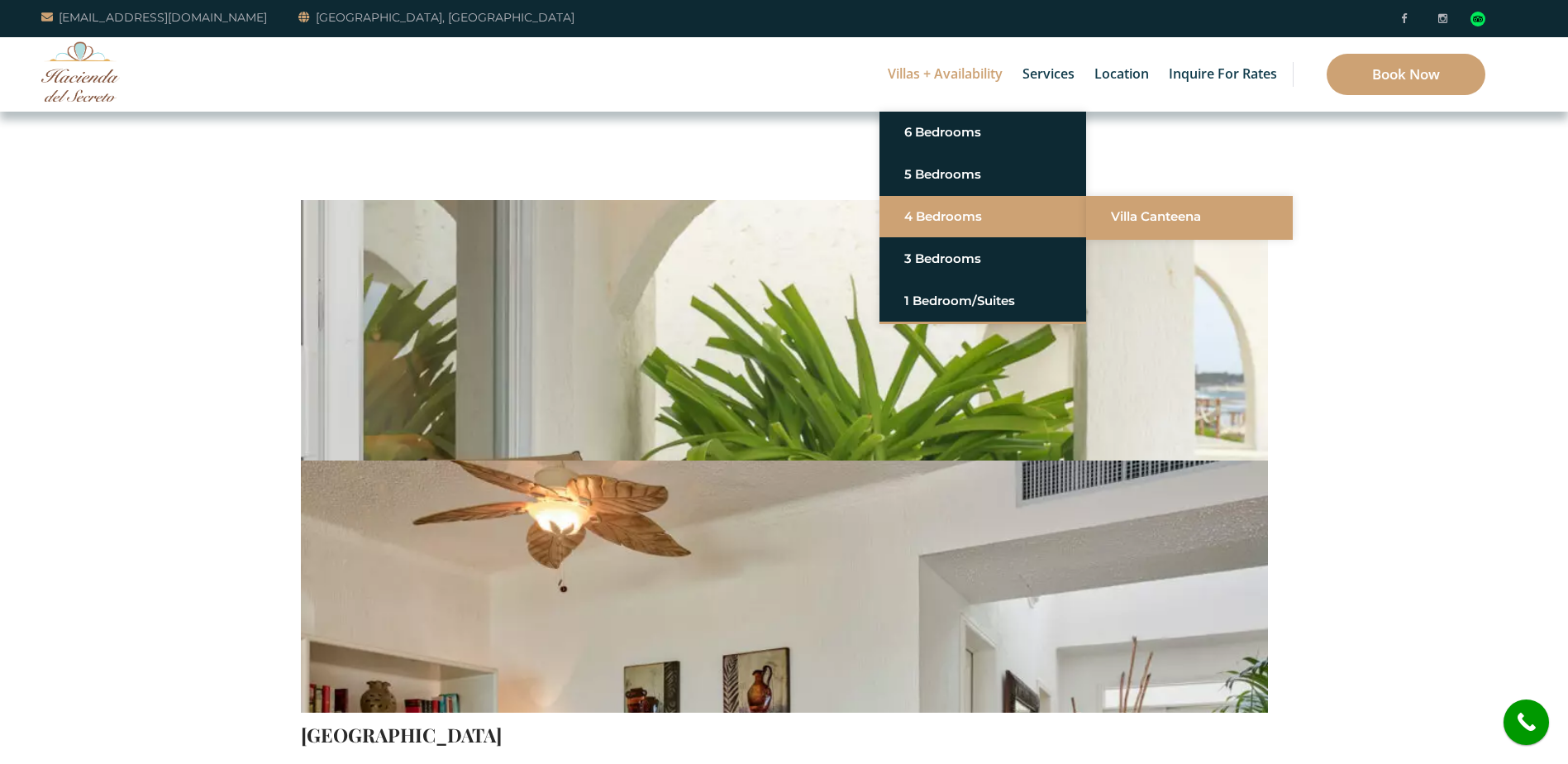
click at [1138, 218] on link "Villa Canteena" at bounding box center [1189, 217] width 157 height 30
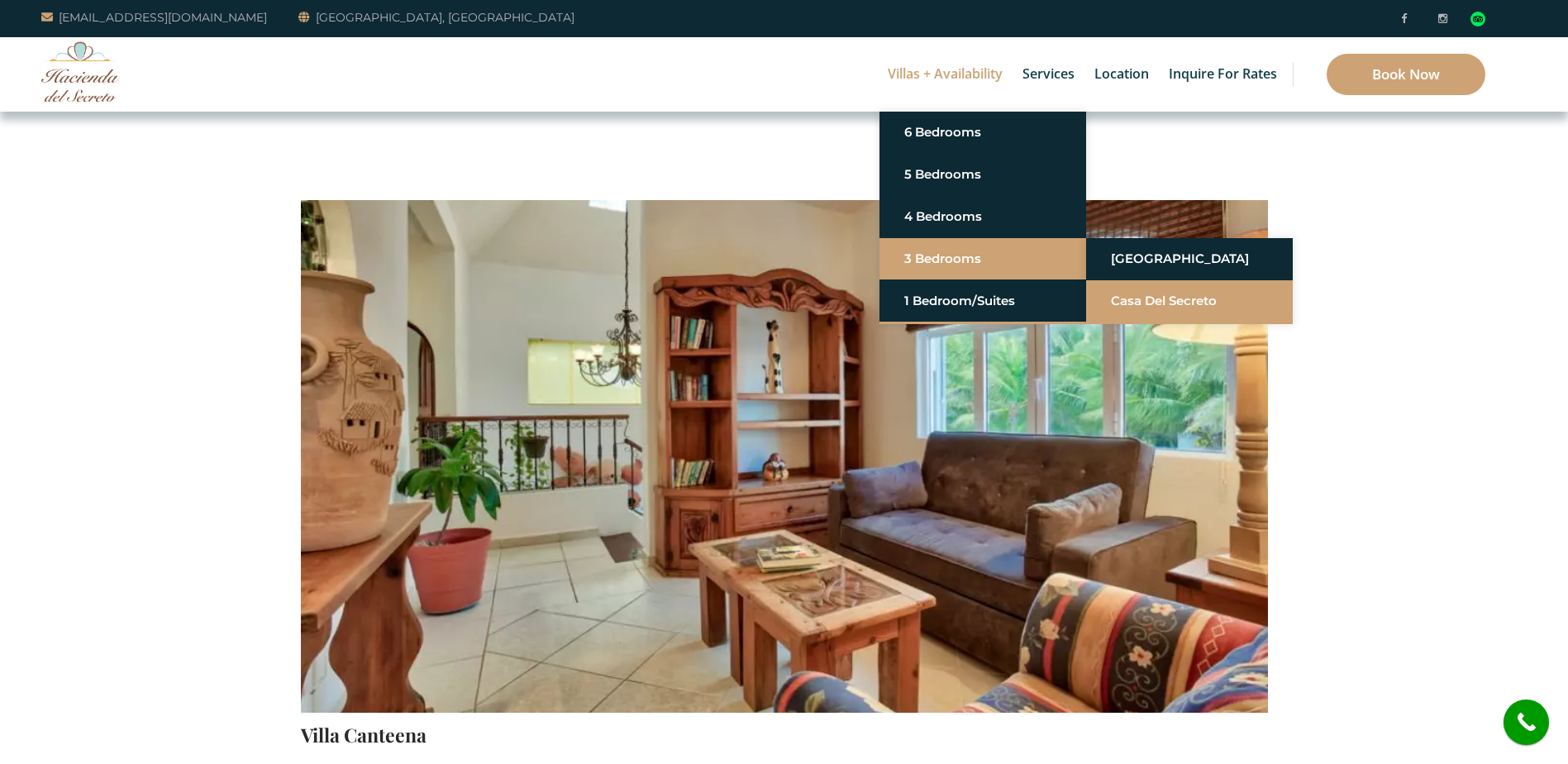
click at [1180, 298] on link "Casa del Secreto" at bounding box center [1189, 301] width 157 height 30
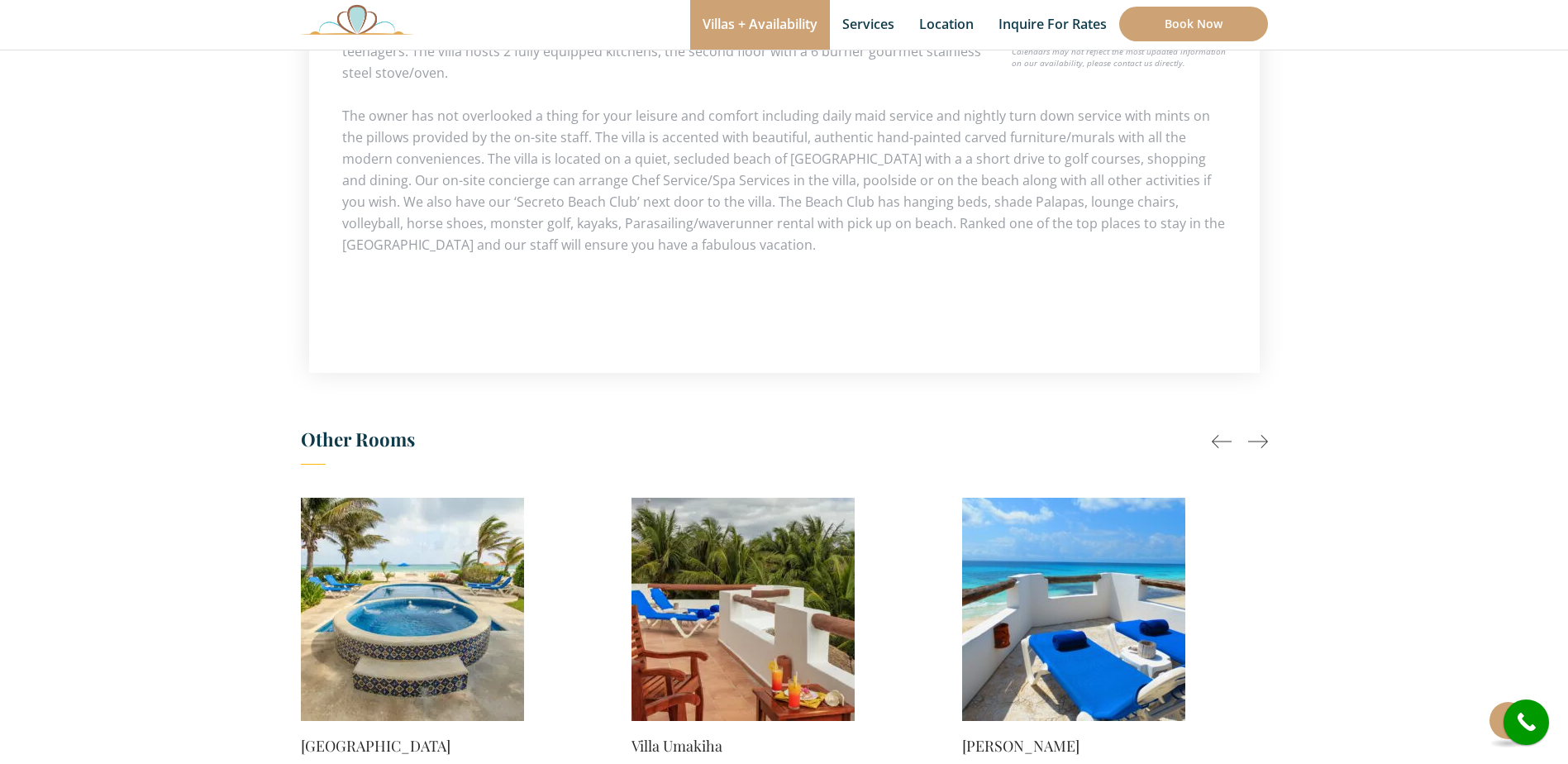
scroll to position [1158, 0]
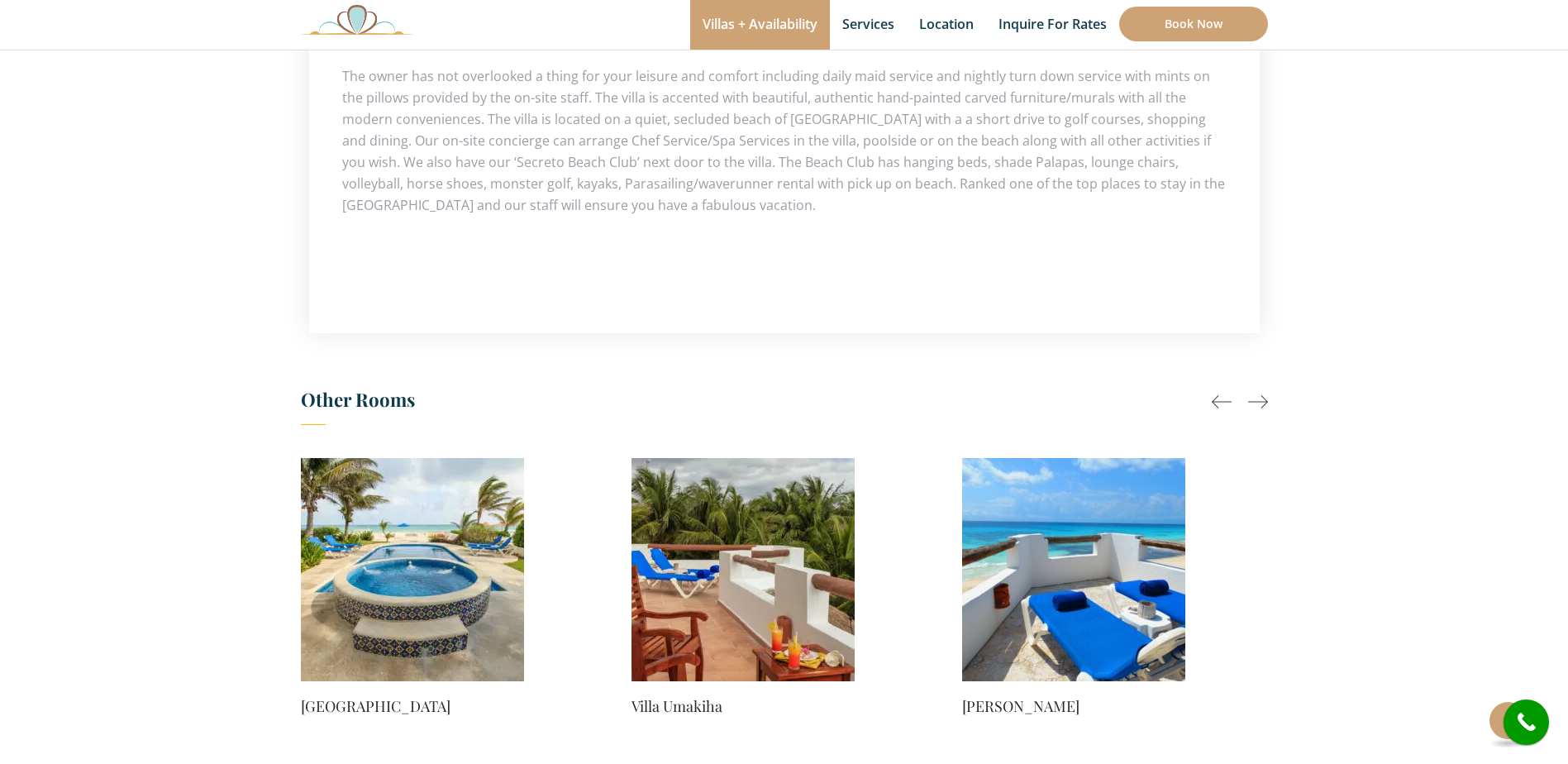
click at [417, 554] on img at bounding box center [412, 569] width 224 height 224
